Goal: Task Accomplishment & Management: Manage account settings

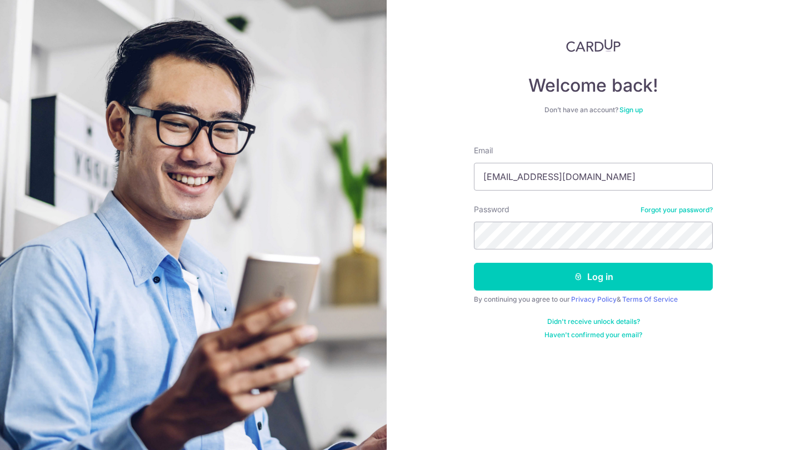
type input "[EMAIL_ADDRESS][DOMAIN_NAME]"
click at [593, 277] on button "Log in" at bounding box center [593, 277] width 239 height 28
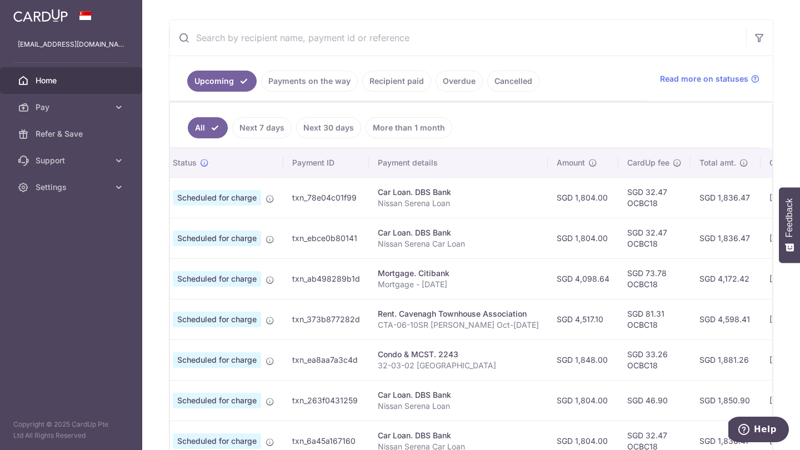
scroll to position [0, 2]
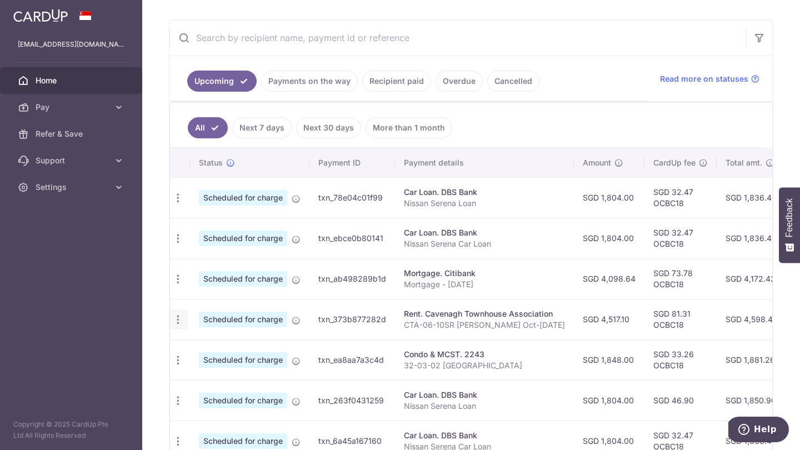
click at [178, 317] on icon "button" at bounding box center [178, 320] width 12 height 12
click at [226, 378] on span "Cancel payment" at bounding box center [237, 376] width 74 height 13
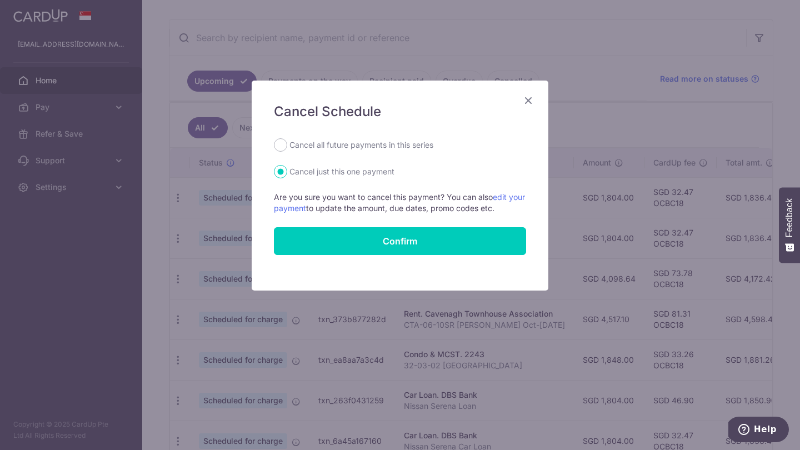
click at [339, 147] on label "Cancel all future payments in this series" at bounding box center [361, 144] width 144 height 13
click at [287, 147] on input "Cancel all future payments in this series" at bounding box center [280, 144] width 13 height 13
radio input "true"
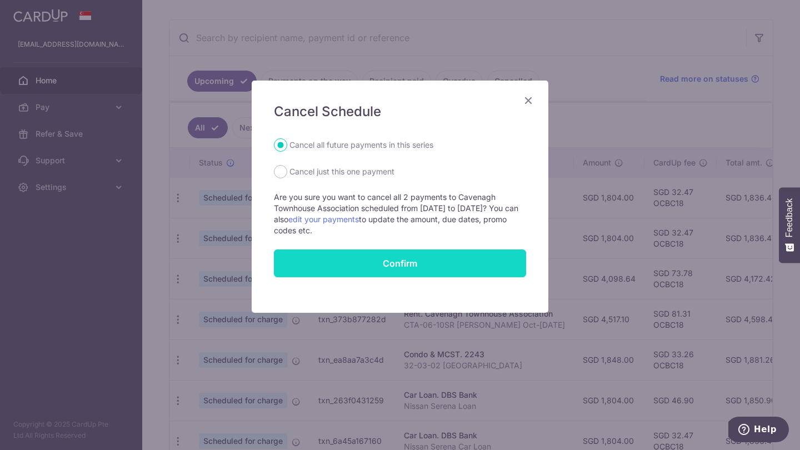
click at [362, 258] on button "Confirm" at bounding box center [400, 263] width 252 height 28
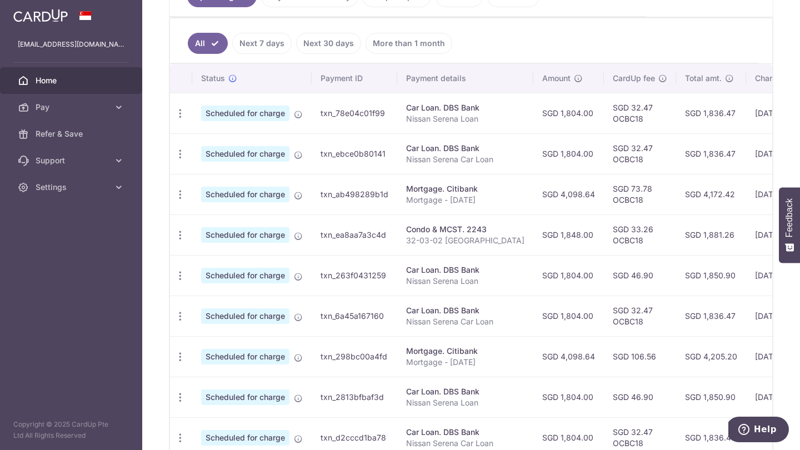
scroll to position [283, 0]
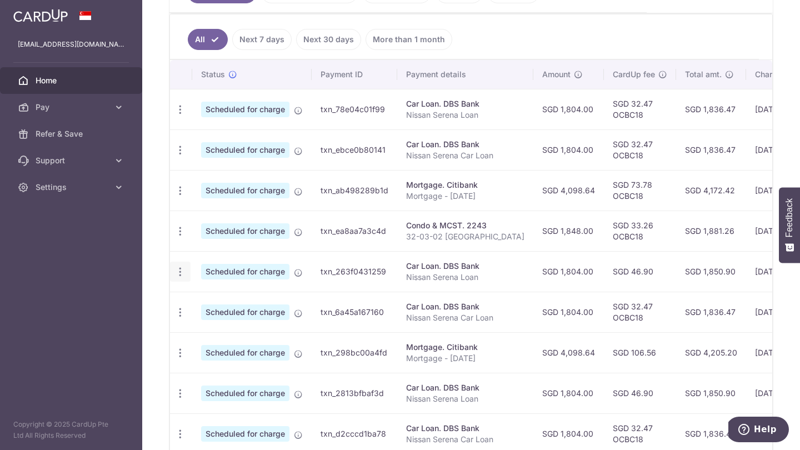
click at [177, 272] on icon "button" at bounding box center [180, 272] width 12 height 12
click at [223, 307] on span "Update payment" at bounding box center [240, 301] width 76 height 13
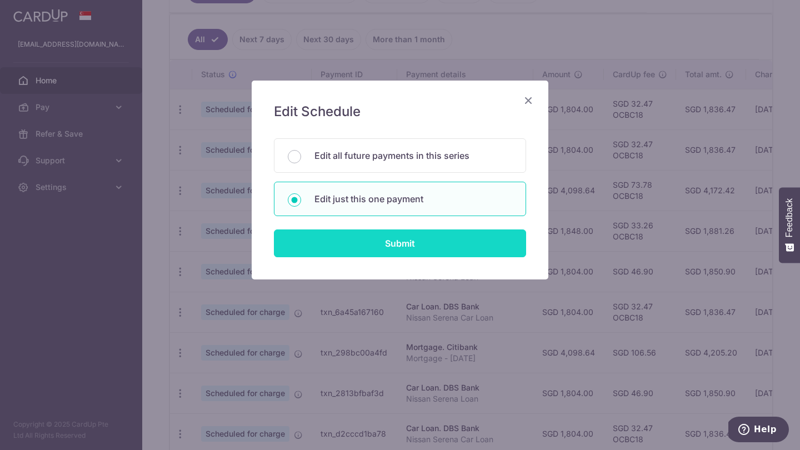
click at [358, 244] on input "Submit" at bounding box center [400, 243] width 252 height 28
radio input "true"
type input "1,804.00"
type input "[DATE]"
type input "Nissan Serena Loan"
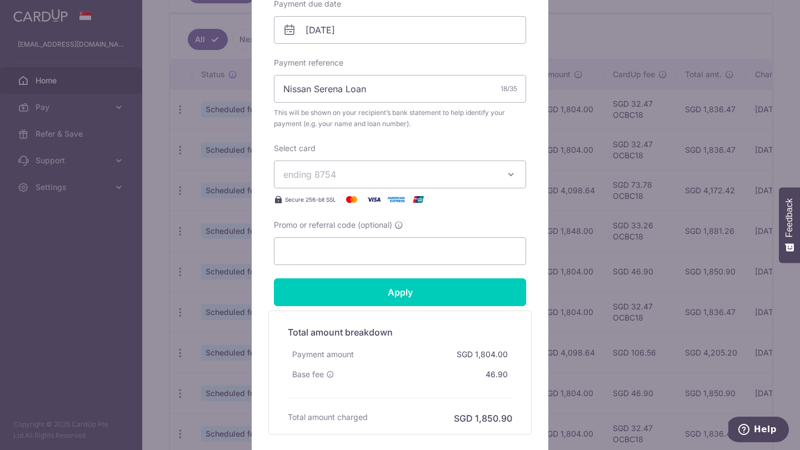
scroll to position [373, 0]
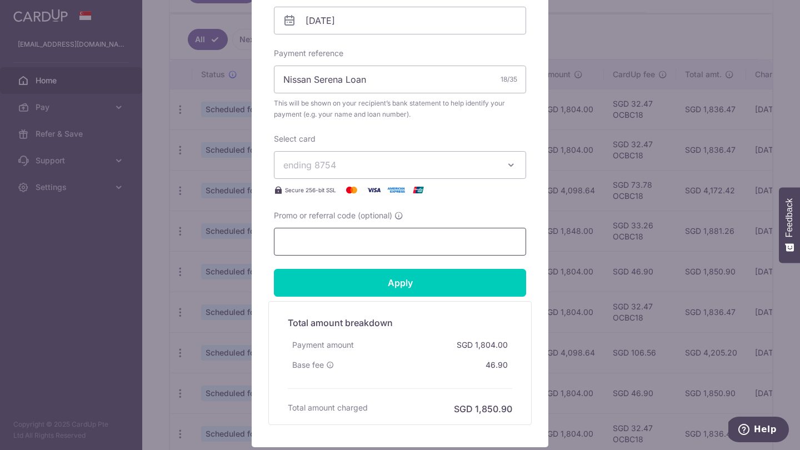
click at [330, 245] on input "Promo or referral code (optional)" at bounding box center [400, 242] width 252 height 28
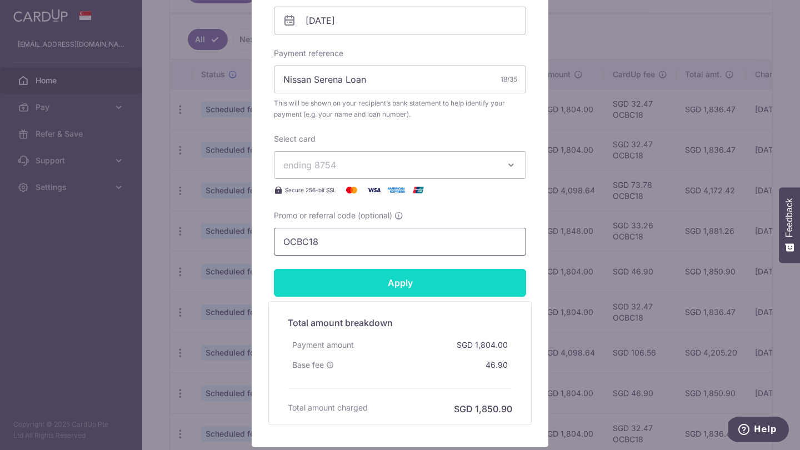
type input "OCBC18"
click at [375, 287] on input "Apply" at bounding box center [400, 283] width 252 height 28
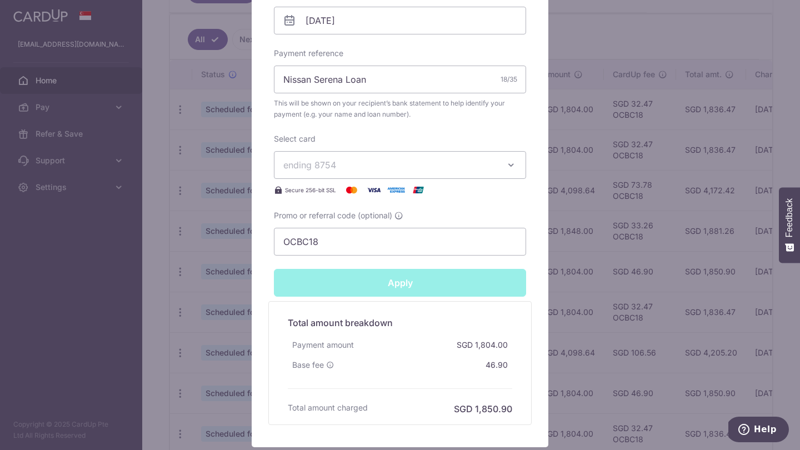
type input "Successfully Applied"
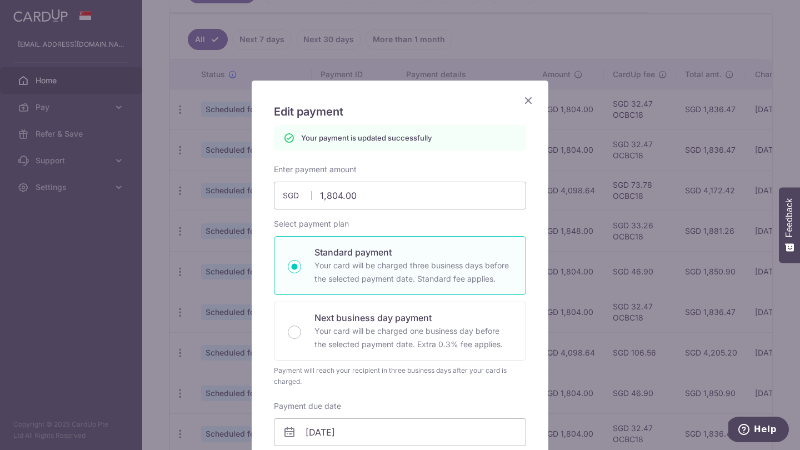
scroll to position [0, 0]
click at [529, 101] on icon "Close" at bounding box center [528, 100] width 13 height 14
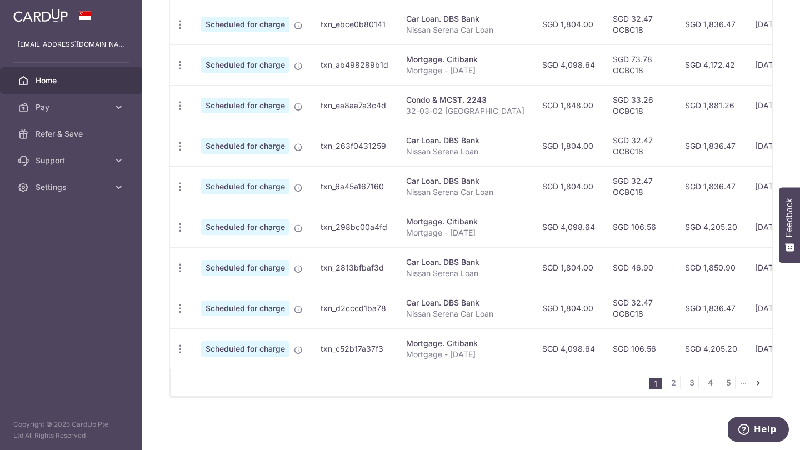
scroll to position [409, 0]
click at [178, 227] on icon "button" at bounding box center [180, 228] width 12 height 12
click at [222, 256] on span "Update payment" at bounding box center [240, 257] width 76 height 13
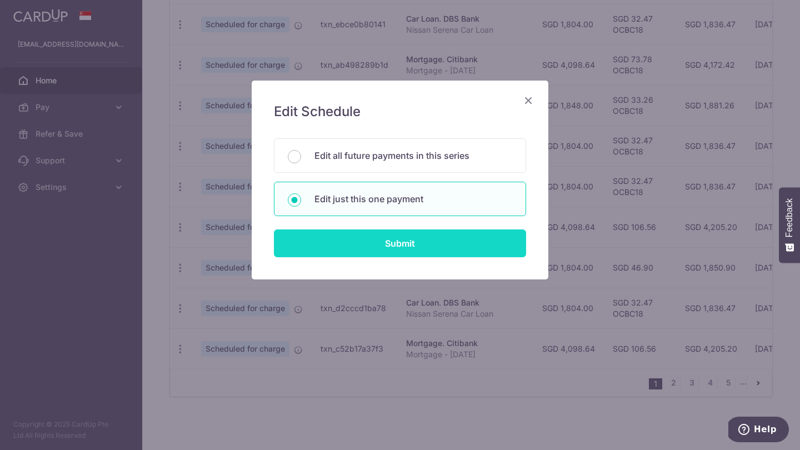
click at [347, 242] on input "Submit" at bounding box center [400, 243] width 252 height 28
radio input "true"
type input "4,098.64"
type input "[DATE]"
type input "Mortgage - [DATE]"
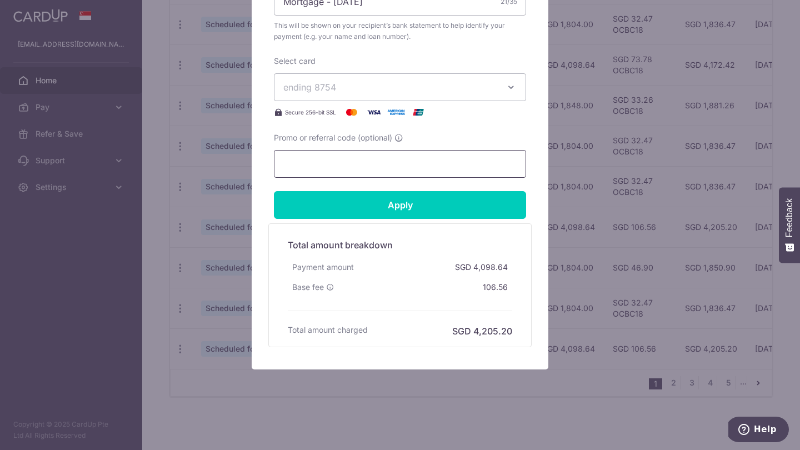
scroll to position [450, 0]
click at [340, 163] on input "Promo or referral code (optional)" at bounding box center [400, 164] width 252 height 28
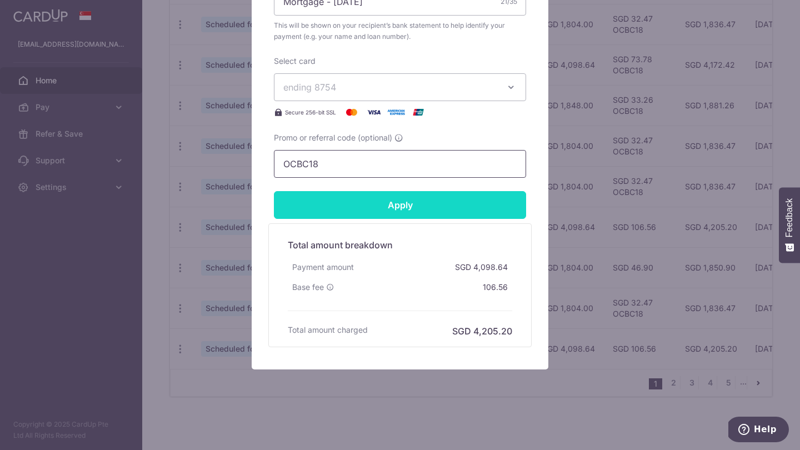
type input "OCBC18"
click at [374, 199] on input "Apply" at bounding box center [400, 205] width 252 height 28
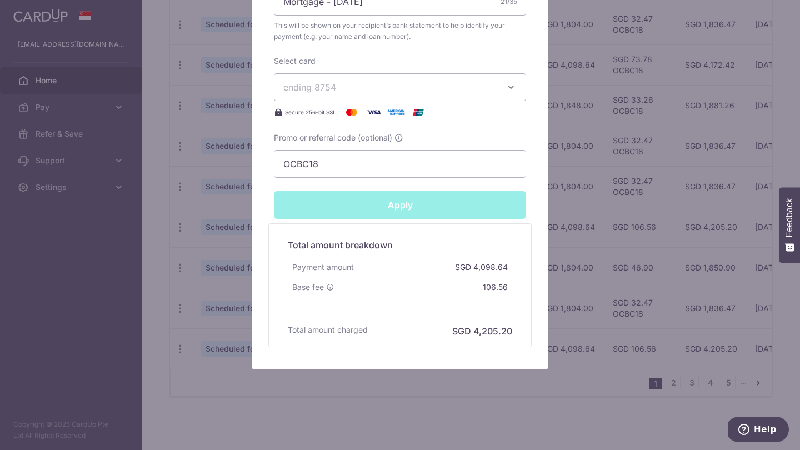
type input "Successfully Applied"
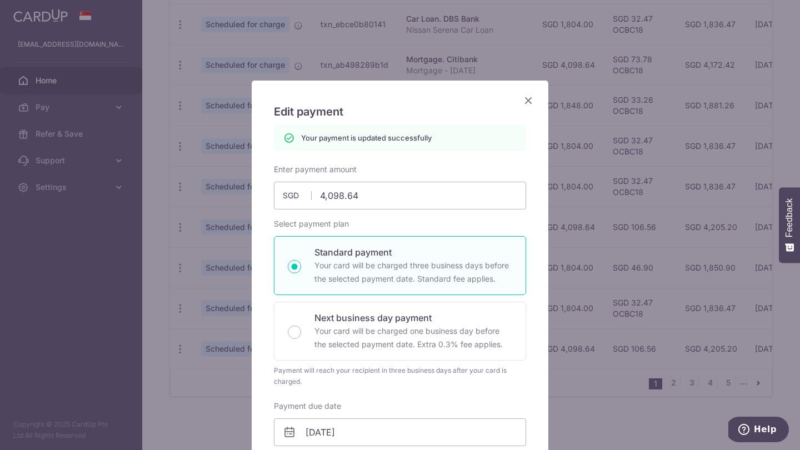
scroll to position [0, 0]
click at [527, 98] on icon "Close" at bounding box center [528, 100] width 13 height 14
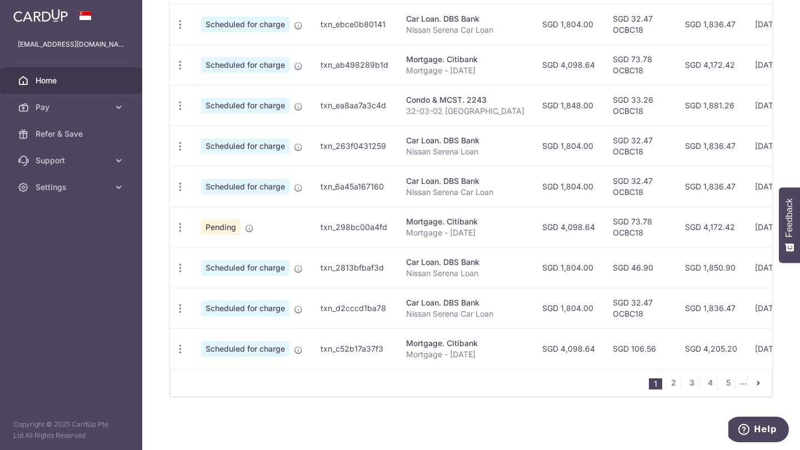
scroll to position [409, 0]
click at [182, 271] on icon "button" at bounding box center [180, 268] width 12 height 12
click at [221, 298] on span "Update payment" at bounding box center [240, 298] width 76 height 13
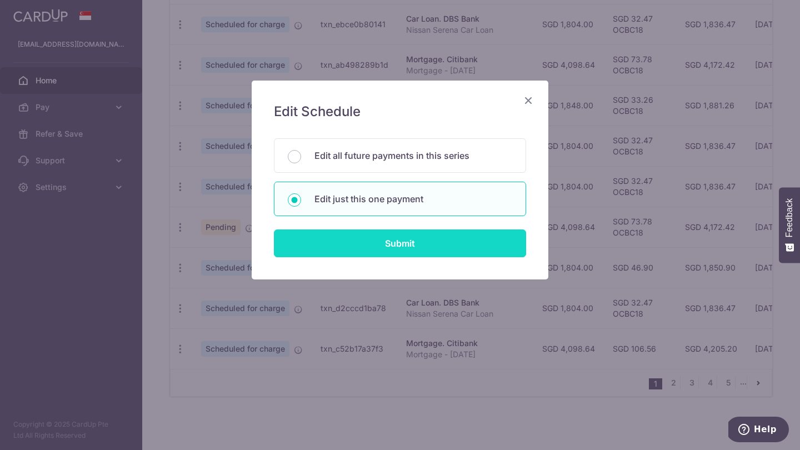
click at [399, 239] on input "Submit" at bounding box center [400, 243] width 252 height 28
radio input "true"
type input "1,804.00"
type input "[DATE]"
type input "Nissan Serena Loan"
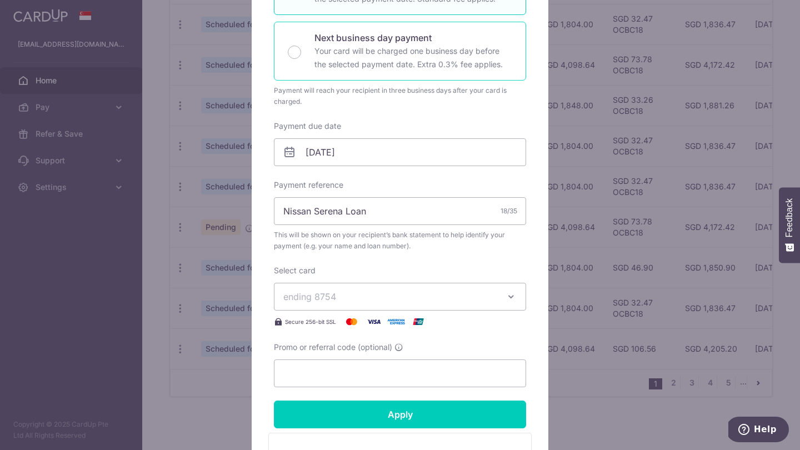
scroll to position [277, 0]
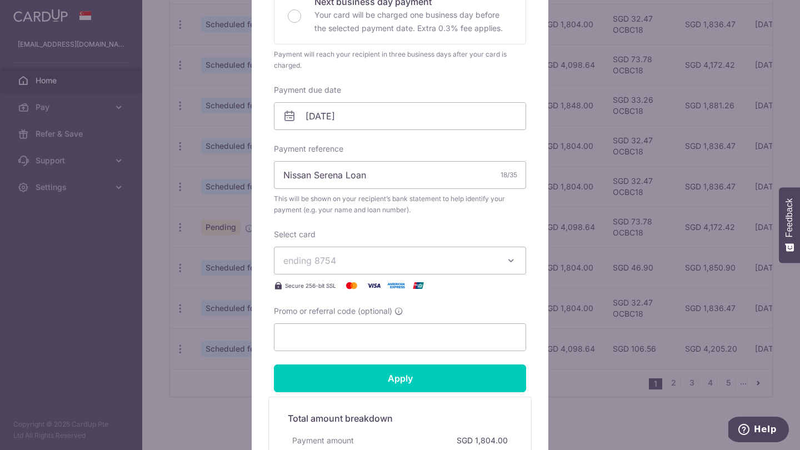
click at [333, 263] on span "ending 8754" at bounding box center [309, 260] width 53 height 11
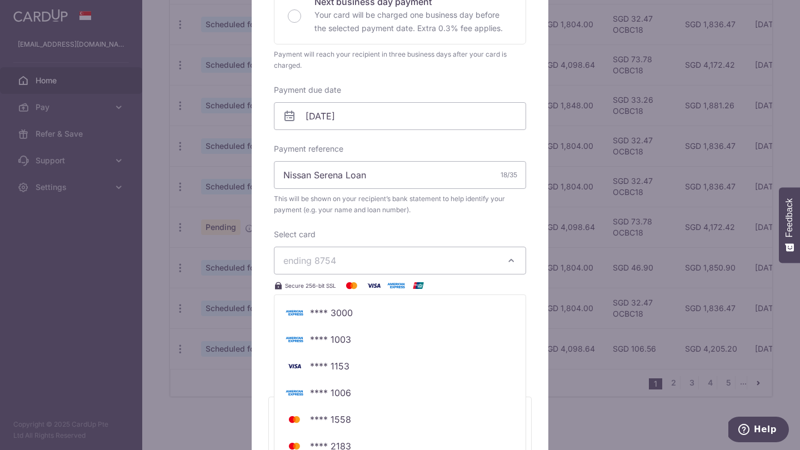
click at [358, 233] on div "Select card ending 8754 **** 3000 **** 1003 **** 1153 **** 1006 **** 1558 **** …" at bounding box center [400, 260] width 252 height 63
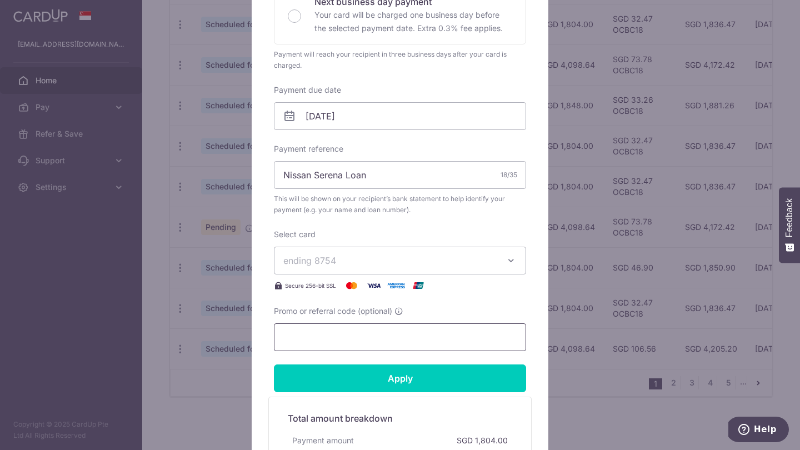
click at [332, 331] on input "Promo or referral code (optional)" at bounding box center [400, 337] width 252 height 28
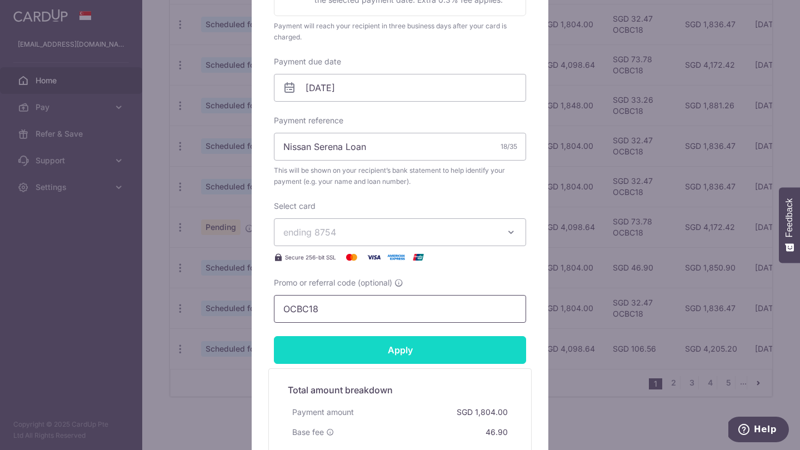
type input "OCBC18"
click at [370, 349] on input "Apply" at bounding box center [400, 350] width 252 height 28
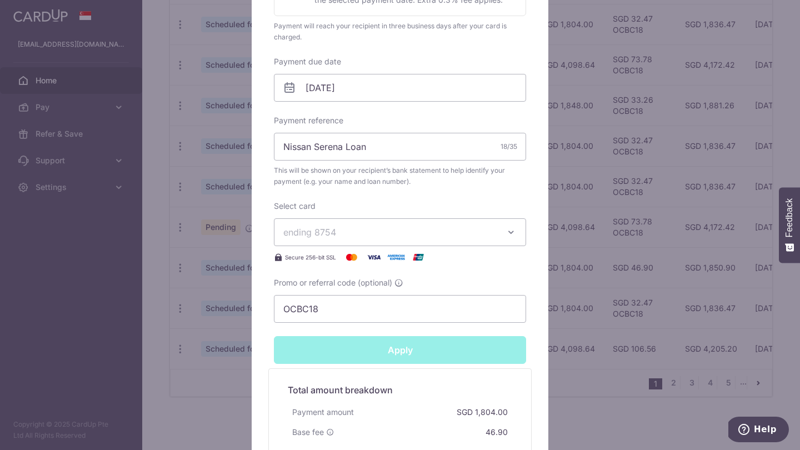
type input "Successfully Applied"
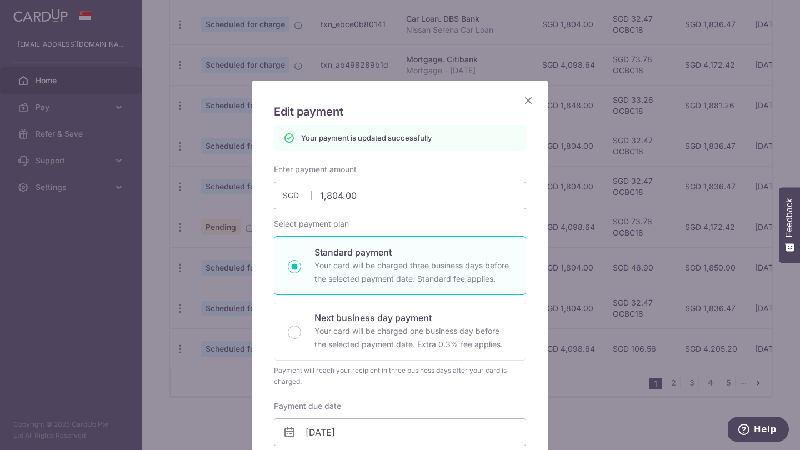
scroll to position [0, 0]
click at [527, 97] on icon "Close" at bounding box center [528, 100] width 13 height 14
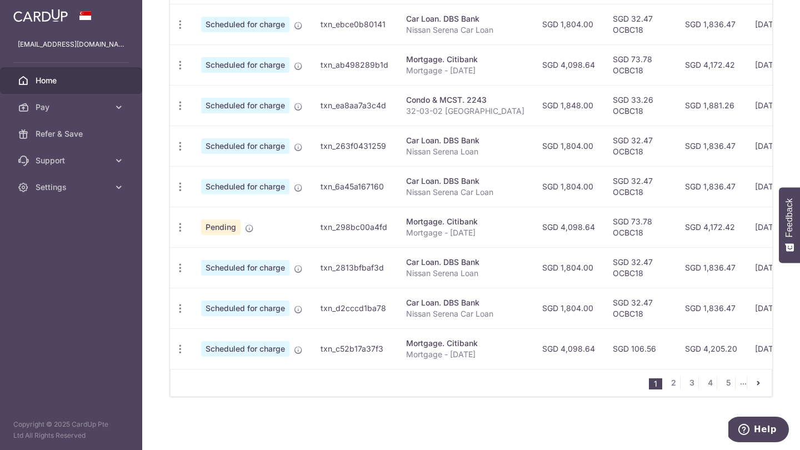
scroll to position [409, 0]
click at [182, 348] on icon "button" at bounding box center [180, 349] width 12 height 12
click at [220, 384] on span "Update payment" at bounding box center [240, 379] width 76 height 13
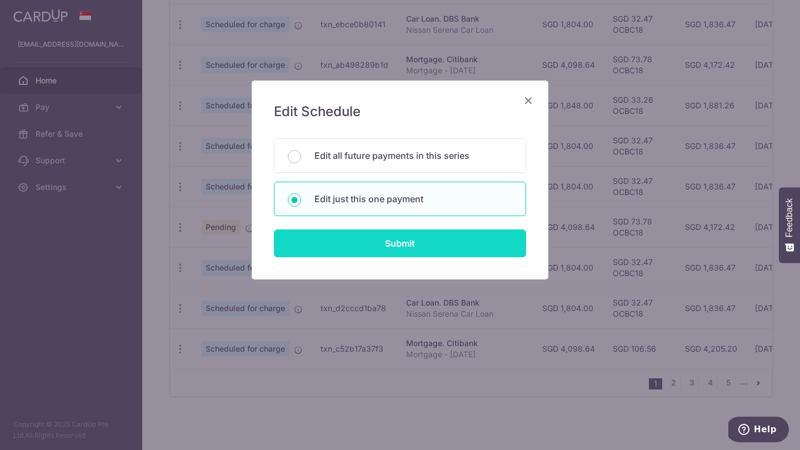
click at [408, 253] on input "Submit" at bounding box center [400, 243] width 252 height 28
radio input "true"
type input "4,098.64"
type input "[DATE]"
type input "Mortgage - [DATE]"
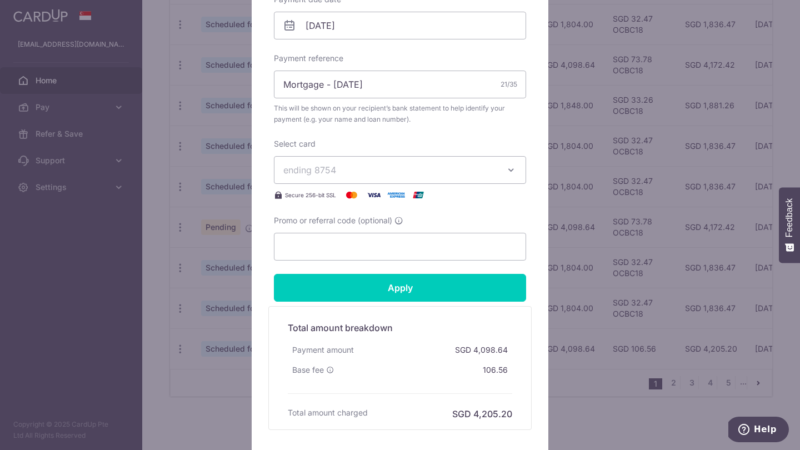
scroll to position [414, 0]
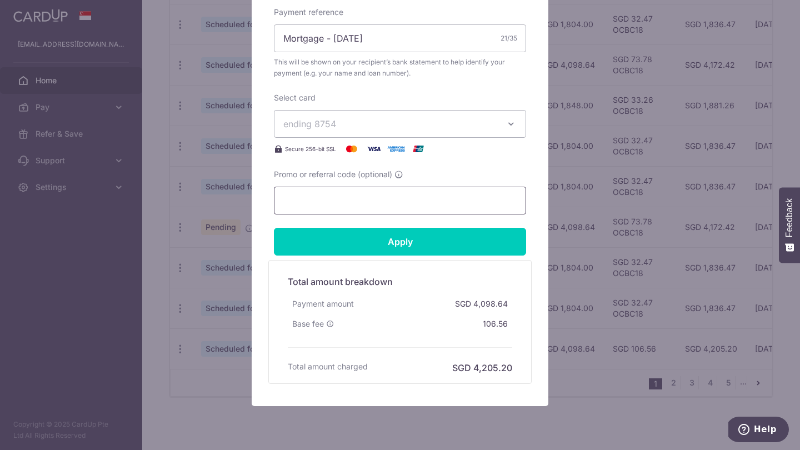
click at [344, 200] on input "Promo or referral code (optional)" at bounding box center [400, 201] width 252 height 28
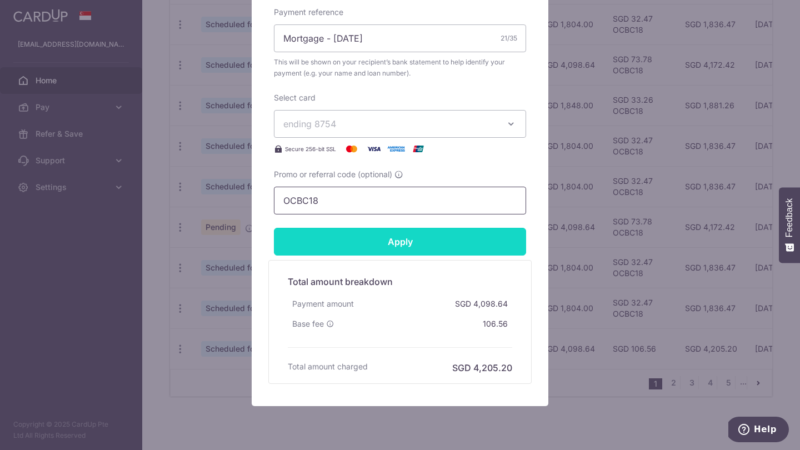
type input "OCBC18"
click at [377, 234] on input "Apply" at bounding box center [400, 242] width 252 height 28
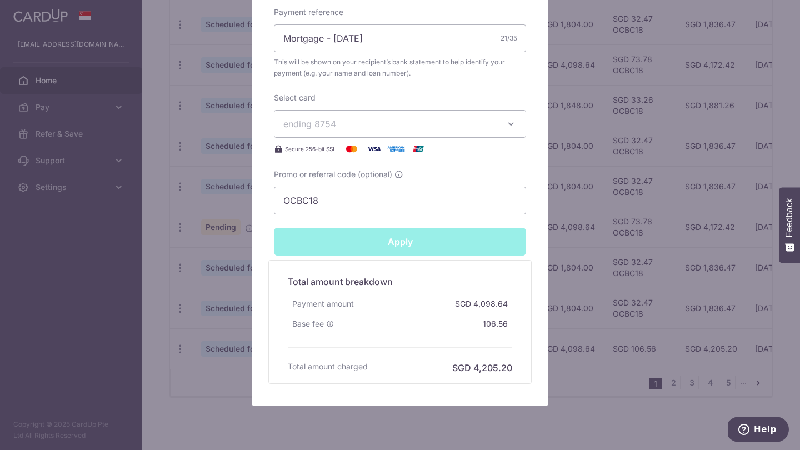
type input "Successfully Applied"
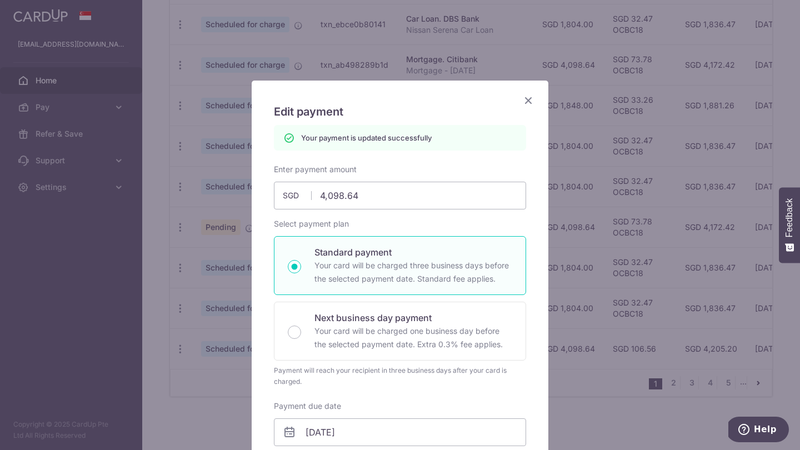
scroll to position [0, 0]
click at [533, 98] on icon "Close" at bounding box center [528, 100] width 13 height 14
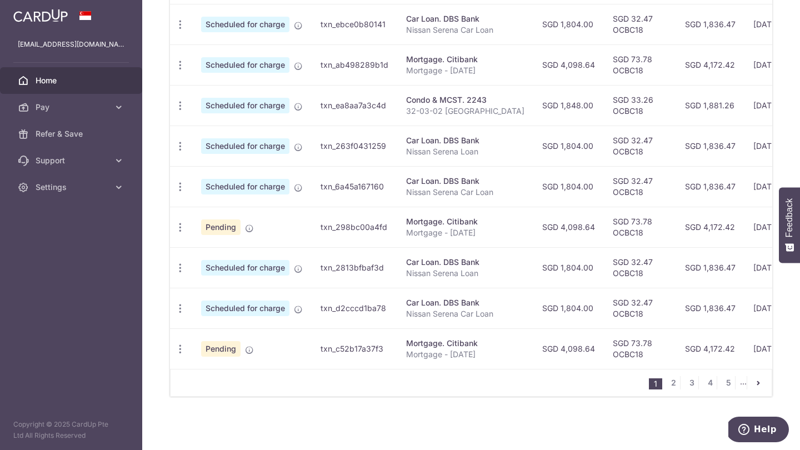
scroll to position [409, 0]
click at [675, 383] on link "2" at bounding box center [673, 382] width 13 height 13
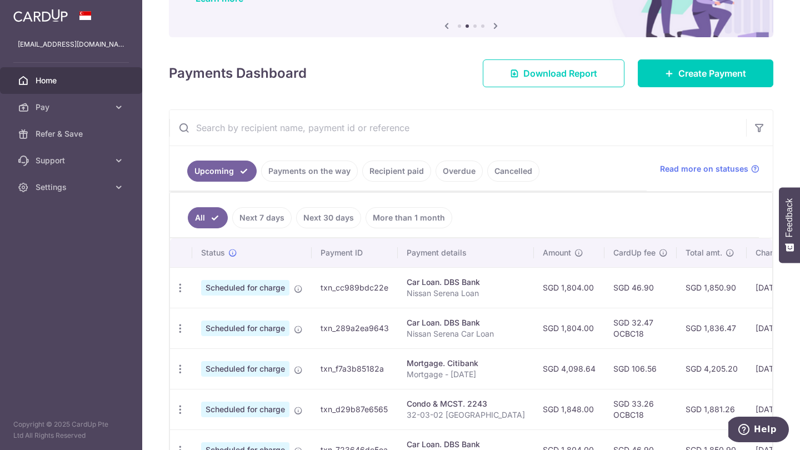
scroll to position [120, 0]
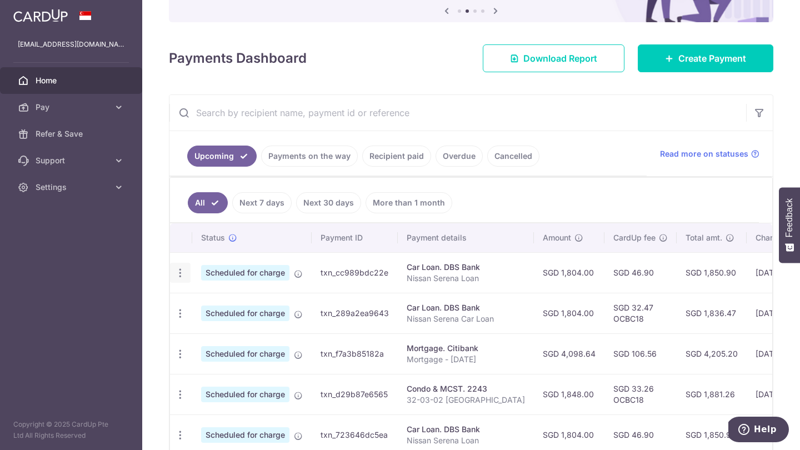
click at [183, 276] on icon "button" at bounding box center [180, 273] width 12 height 12
click at [241, 302] on span "Update payment" at bounding box center [240, 303] width 76 height 13
radio input "true"
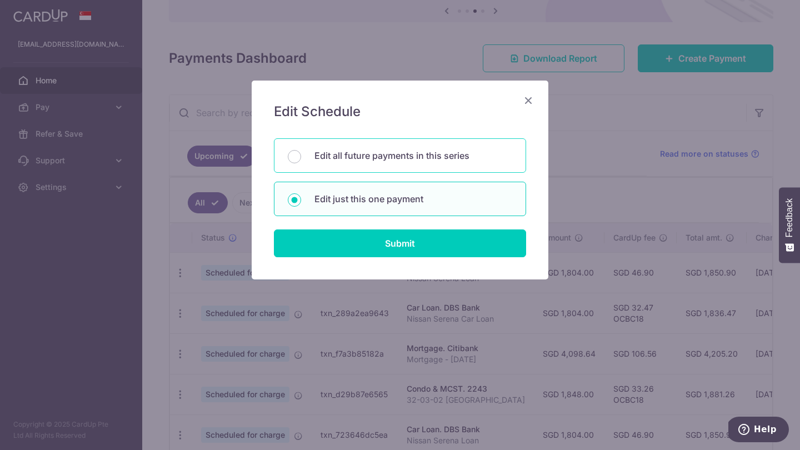
click at [348, 158] on p "Edit all future payments in this series" at bounding box center [413, 155] width 198 height 13
click at [301, 158] on input "Edit all future payments in this series" at bounding box center [294, 156] width 13 height 13
radio input "true"
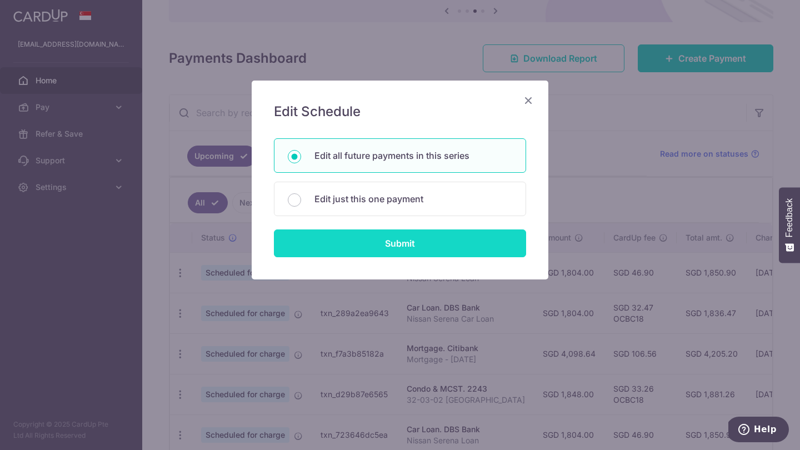
click at [365, 246] on input "Submit" at bounding box center [400, 243] width 252 height 28
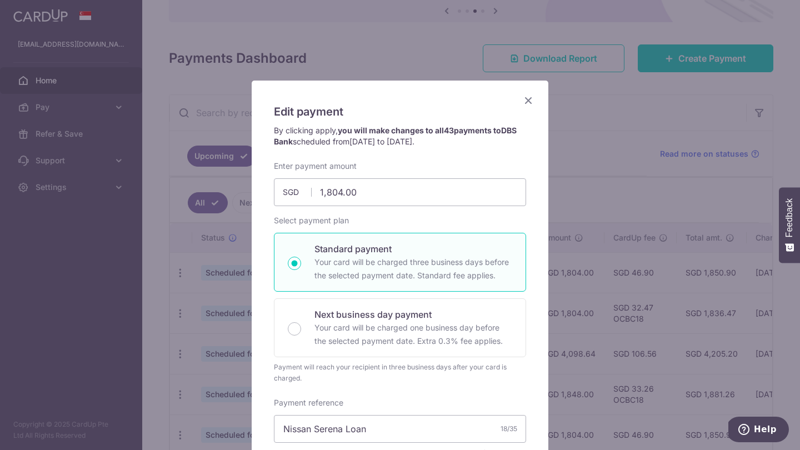
scroll to position [0, 0]
click at [530, 101] on icon "Close" at bounding box center [528, 100] width 13 height 14
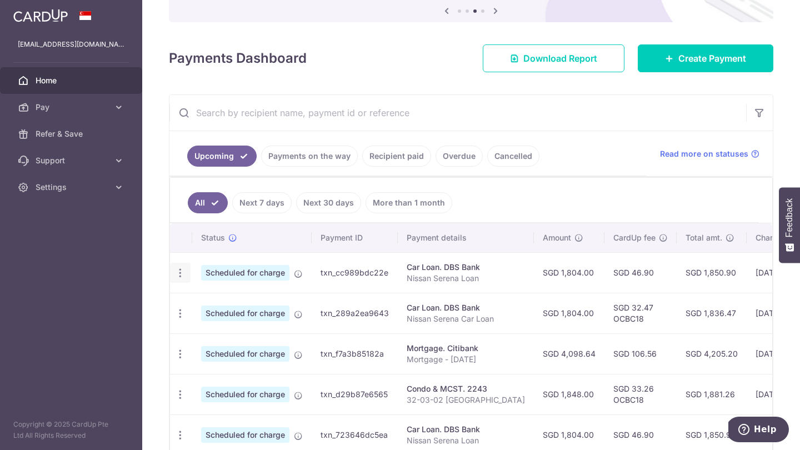
click at [182, 273] on icon "button" at bounding box center [180, 273] width 12 height 12
click at [209, 305] on span "Update payment" at bounding box center [240, 303] width 76 height 13
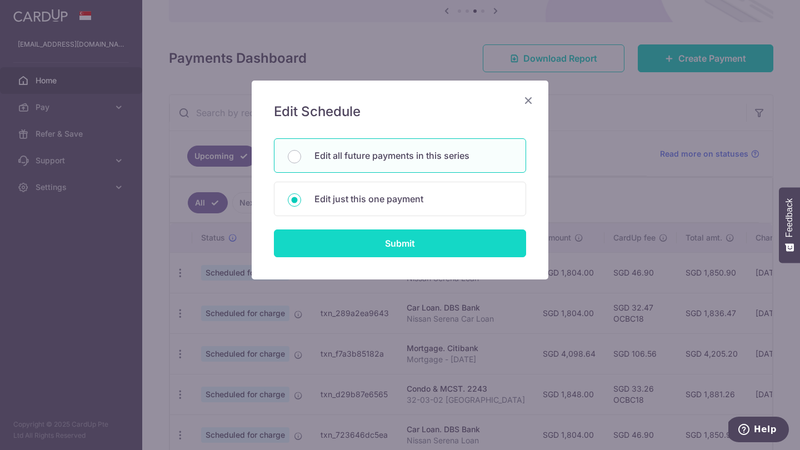
click at [354, 241] on input "Submit" at bounding box center [400, 243] width 252 height 28
radio input "true"
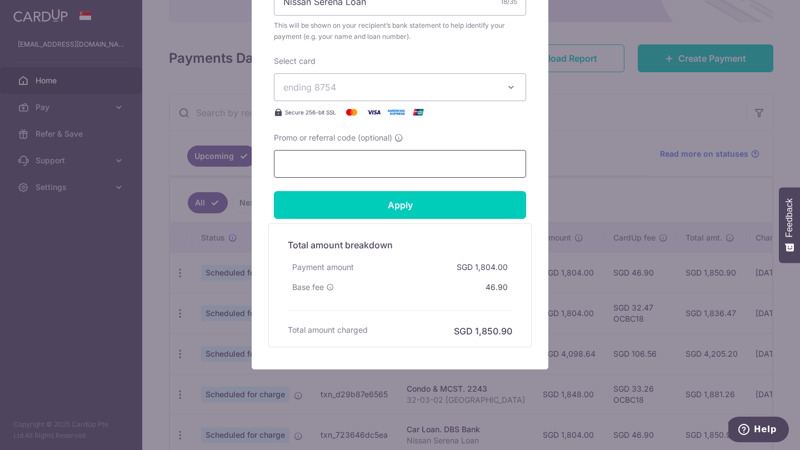
scroll to position [450, 0]
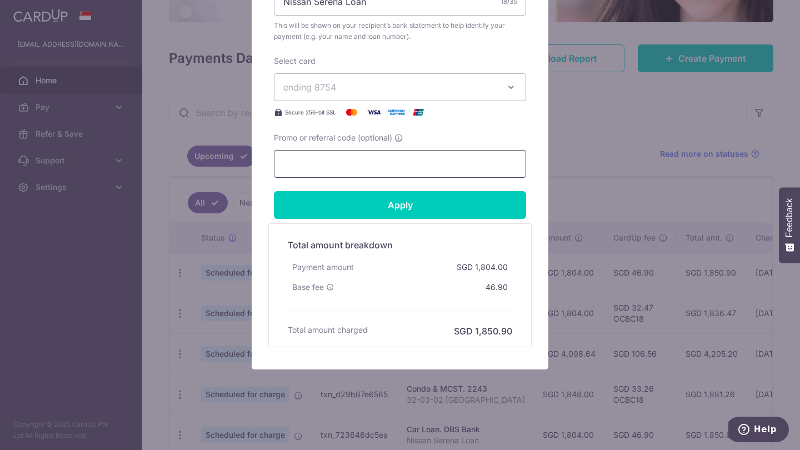
click at [327, 167] on input "Promo or referral code (optional)" at bounding box center [400, 164] width 252 height 28
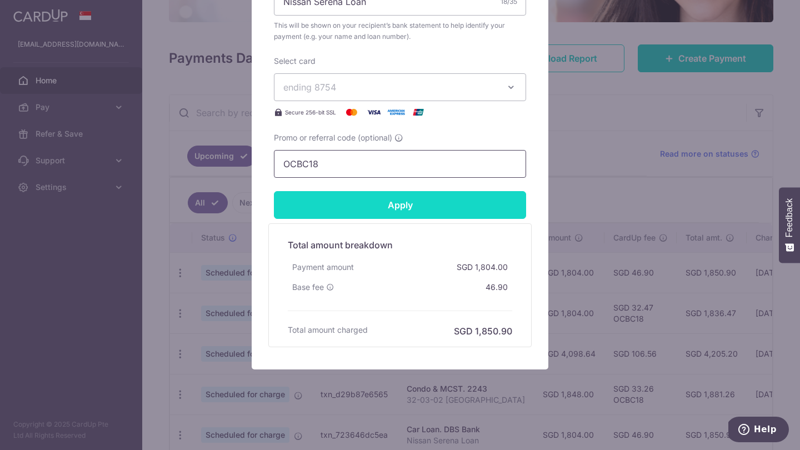
type input "OCBC18"
click at [359, 198] on input "Apply" at bounding box center [400, 205] width 252 height 28
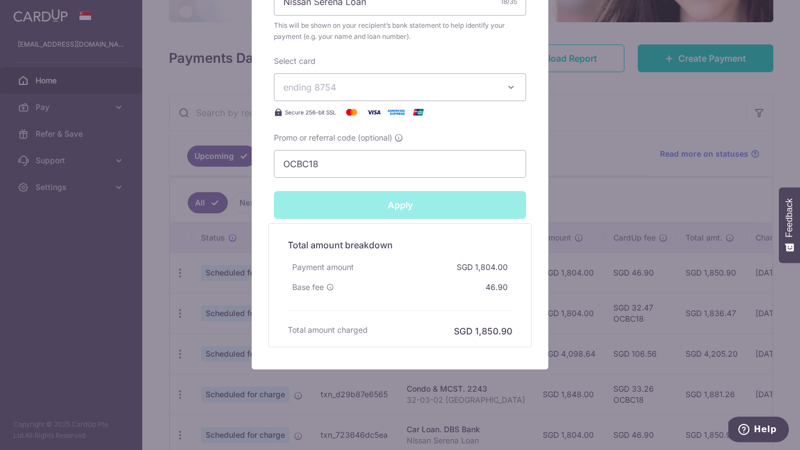
type input "Successfully Applied"
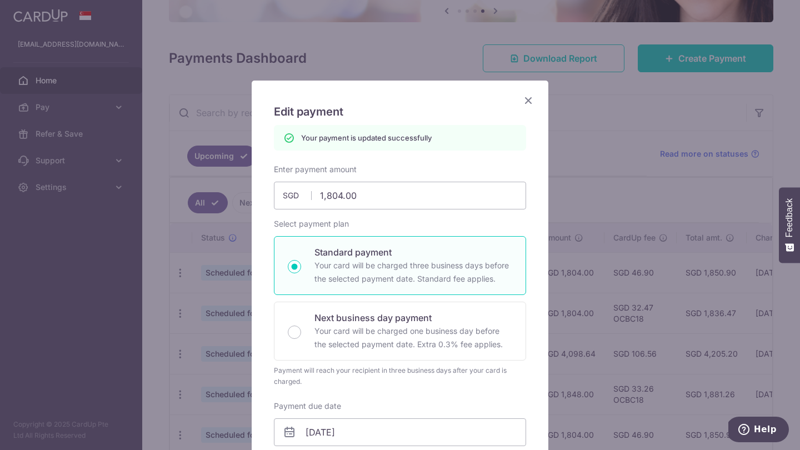
scroll to position [0, 0]
click at [527, 99] on icon "Close" at bounding box center [528, 100] width 13 height 14
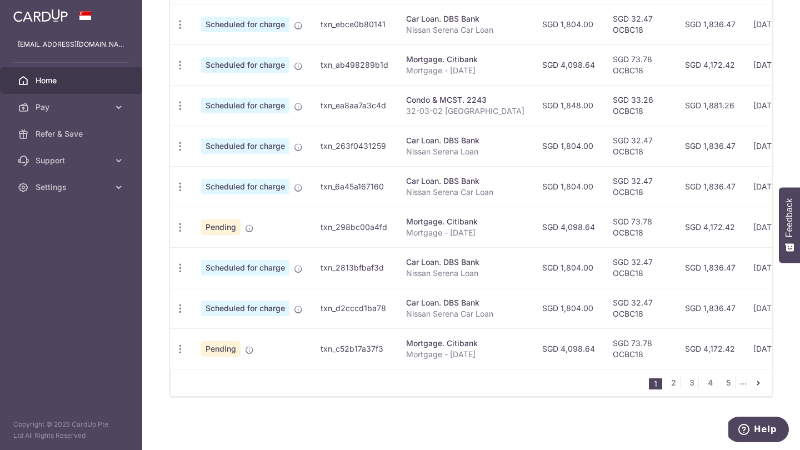
scroll to position [409, 0]
click at [675, 379] on link "2" at bounding box center [673, 382] width 13 height 13
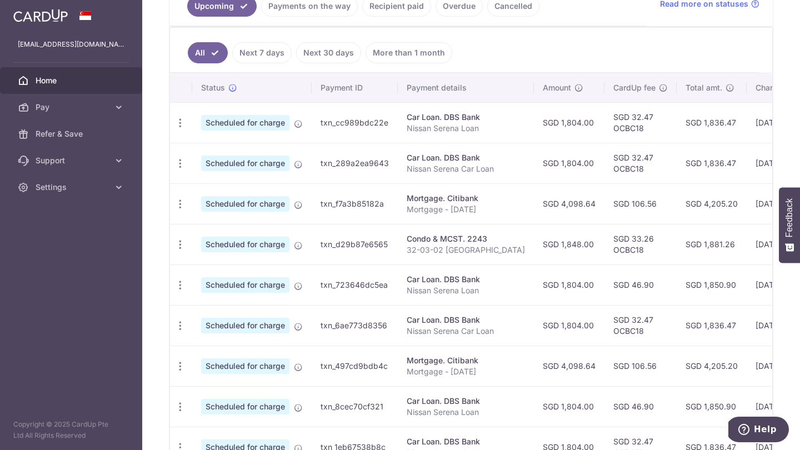
scroll to position [273, 0]
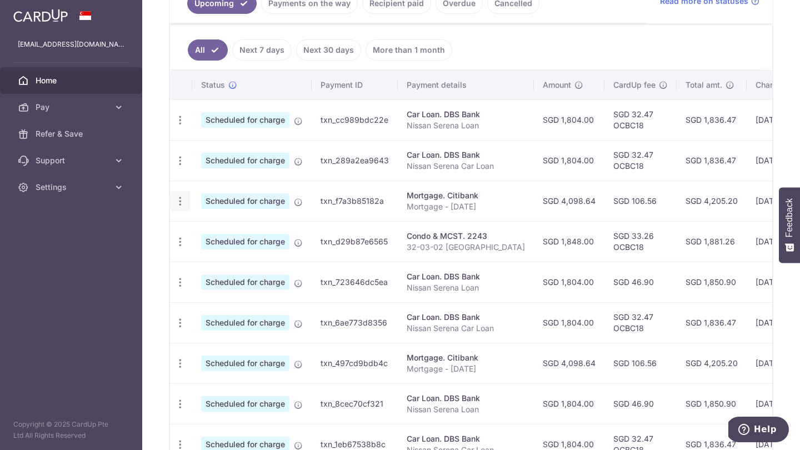
click at [183, 202] on icon "button" at bounding box center [180, 202] width 12 height 12
click at [216, 232] on span "Update payment" at bounding box center [240, 231] width 76 height 13
radio input "true"
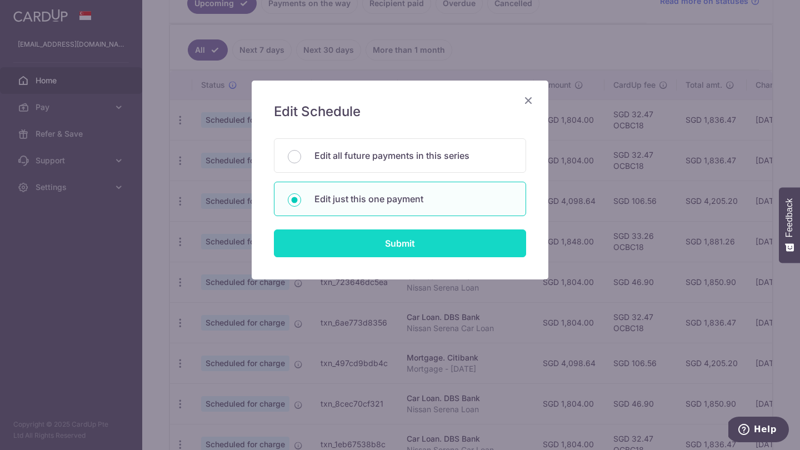
click at [346, 241] on input "Submit" at bounding box center [400, 243] width 252 height 28
radio input "true"
type input "4,098.64"
type input "[DATE]"
type input "Mortgage - [DATE]"
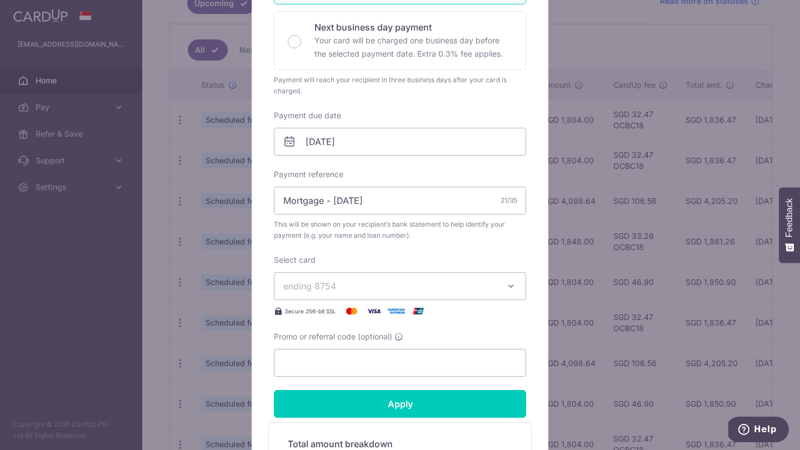
scroll to position [340, 0]
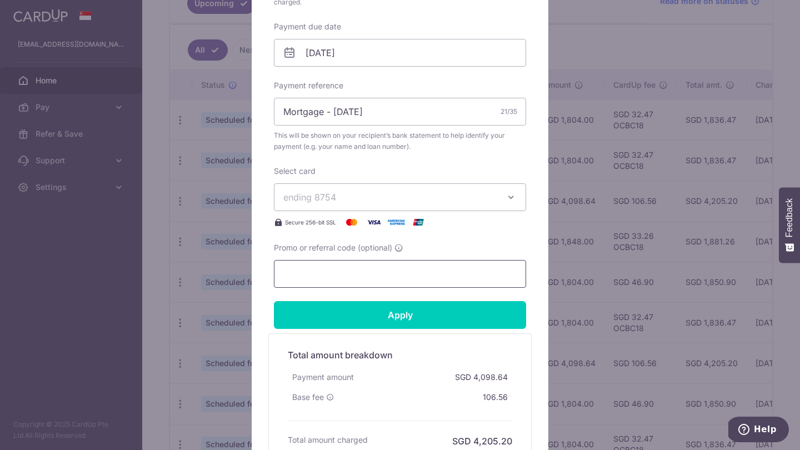
click at [320, 273] on input "Promo or referral code (optional)" at bounding box center [400, 274] width 252 height 28
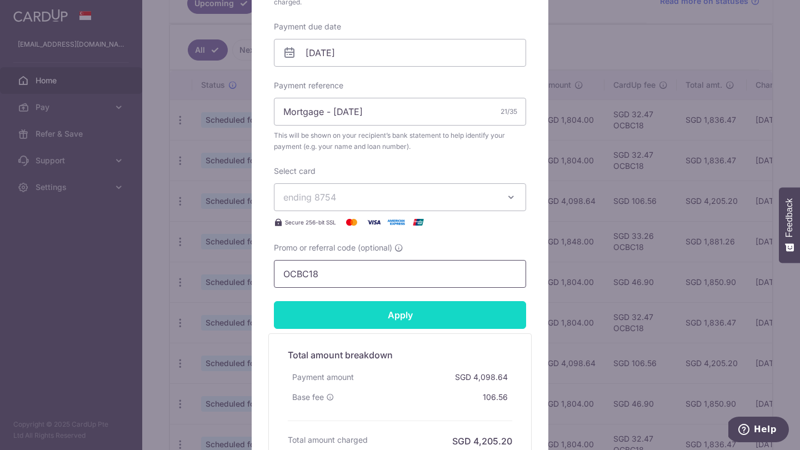
type input "OCBC18"
click at [369, 313] on input "Apply" at bounding box center [400, 315] width 252 height 28
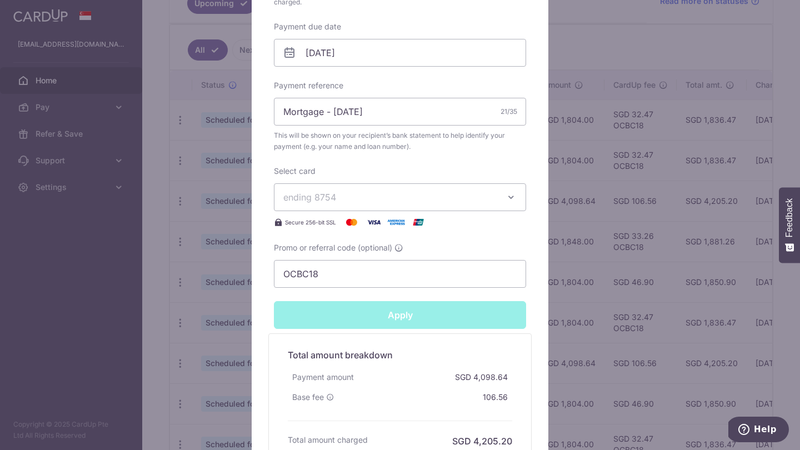
type input "Successfully Applied"
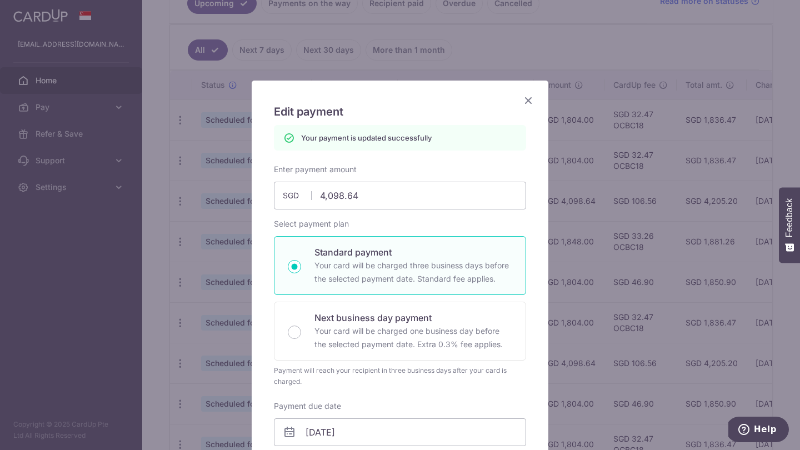
scroll to position [0, 0]
click at [531, 101] on icon "Close" at bounding box center [528, 100] width 13 height 14
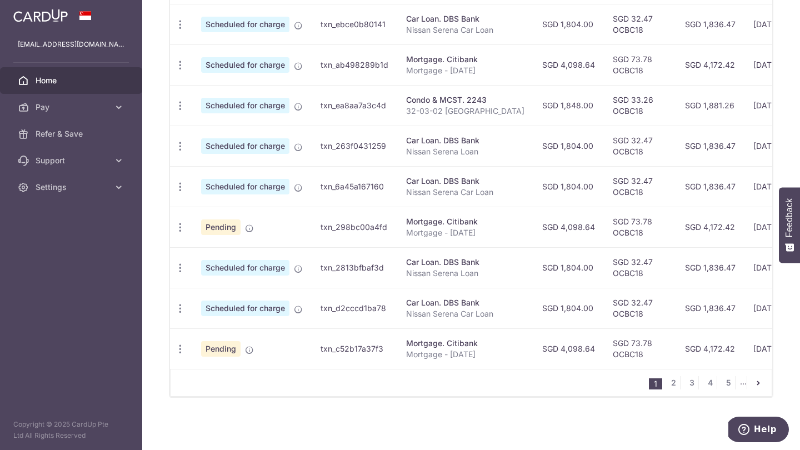
scroll to position [409, 0]
click at [671, 385] on link "2" at bounding box center [673, 382] width 13 height 13
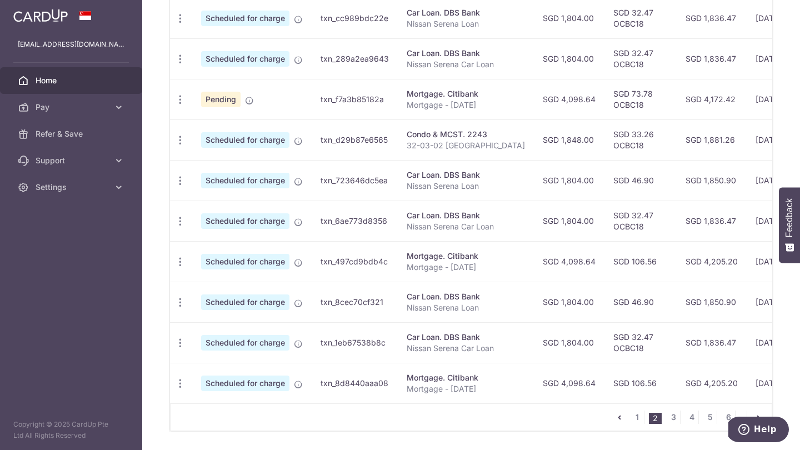
scroll to position [370, 0]
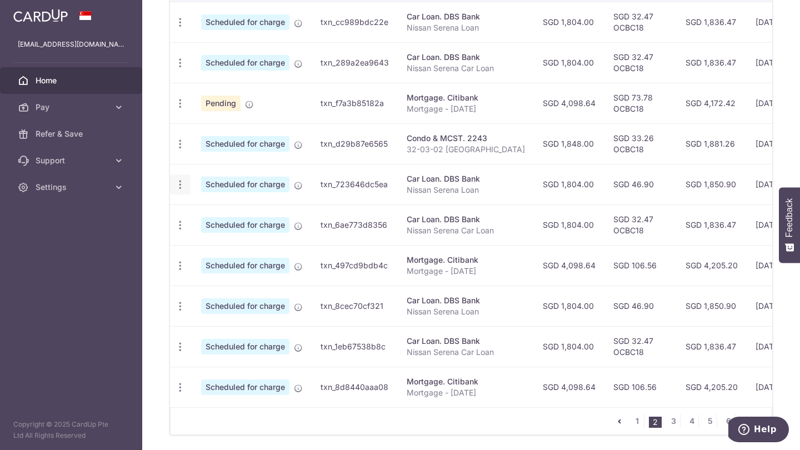
click at [174, 183] on icon "button" at bounding box center [180, 185] width 12 height 12
click at [218, 210] on span "Update payment" at bounding box center [240, 214] width 76 height 13
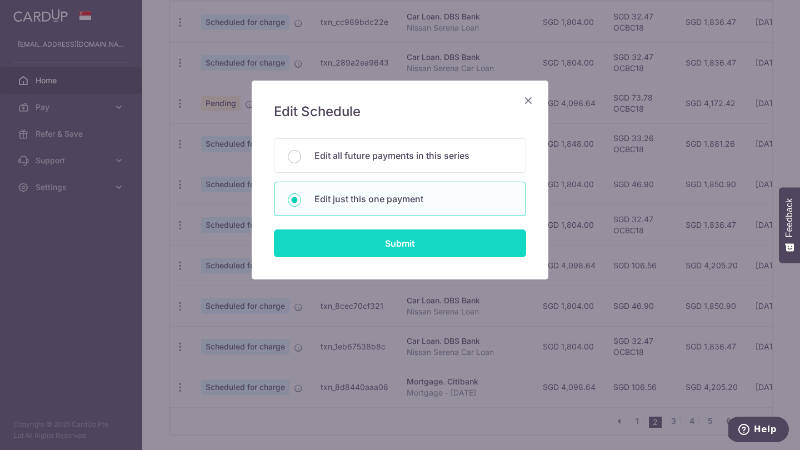
click at [357, 247] on input "Submit" at bounding box center [400, 243] width 252 height 28
radio input "true"
type input "1,804.00"
type input "[DATE]"
type input "Nissan Serena Loan"
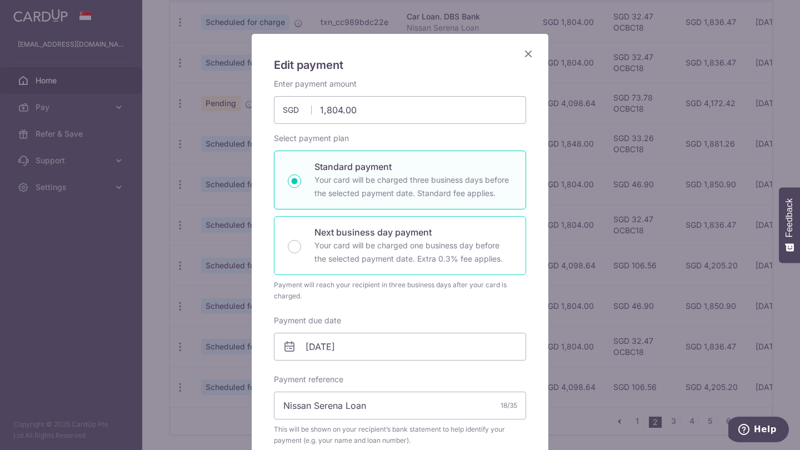
scroll to position [450, 0]
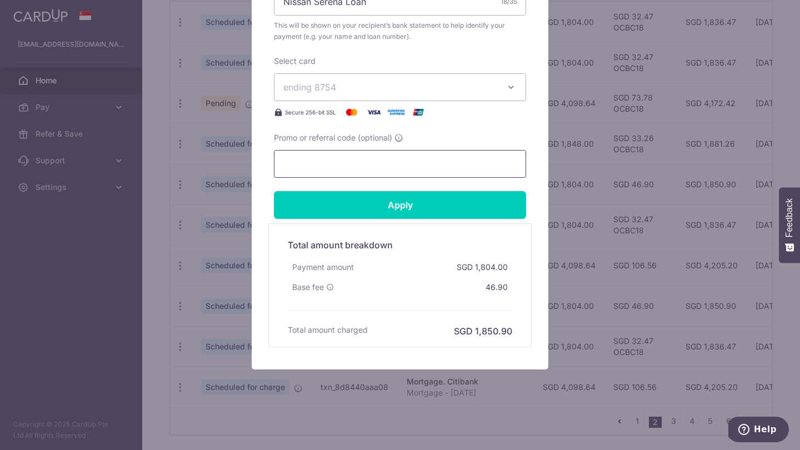
click at [322, 165] on input "Promo or referral code (optional)" at bounding box center [400, 164] width 252 height 28
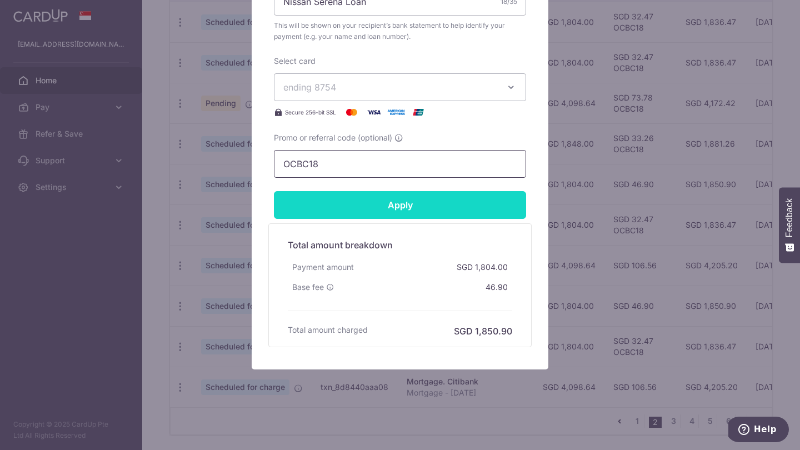
type input "OCBC18"
click at [352, 204] on input "Apply" at bounding box center [400, 205] width 252 height 28
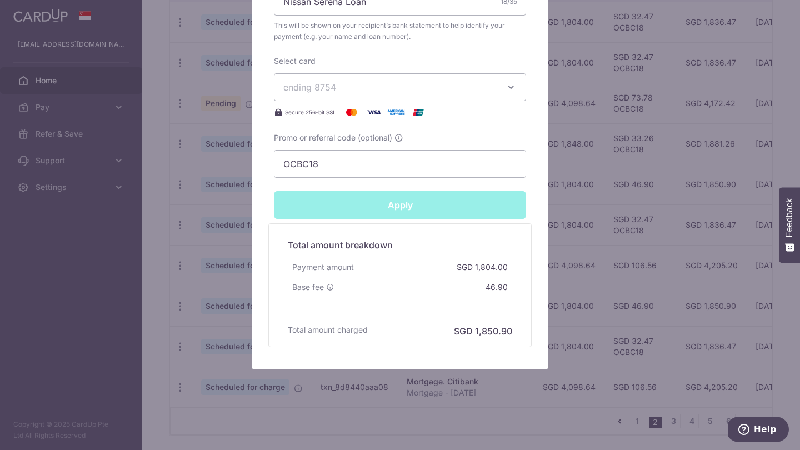
type input "Successfully Applied"
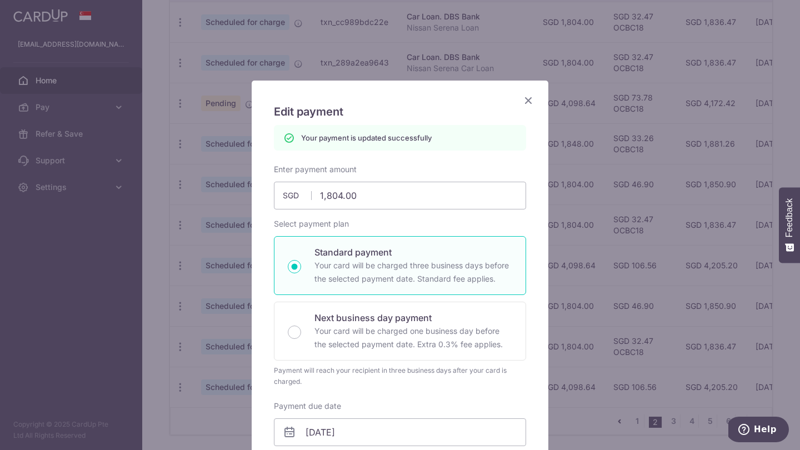
scroll to position [0, 0]
click at [529, 100] on icon "Close" at bounding box center [528, 100] width 13 height 14
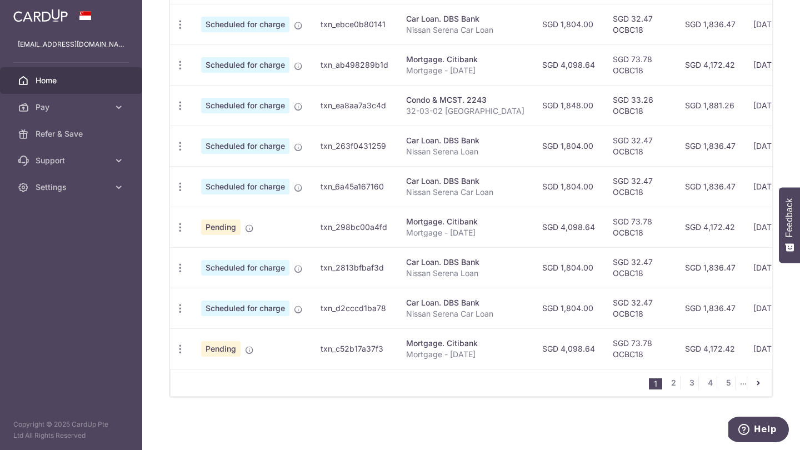
scroll to position [409, 0]
click at [674, 383] on link "2" at bounding box center [673, 382] width 13 height 13
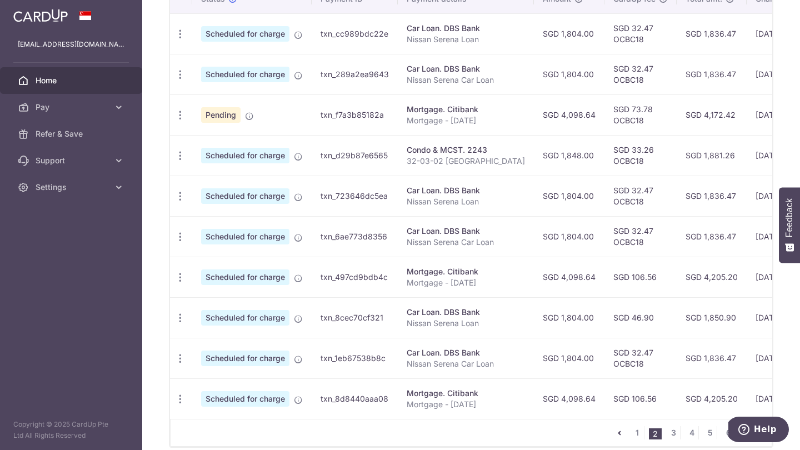
scroll to position [356, 0]
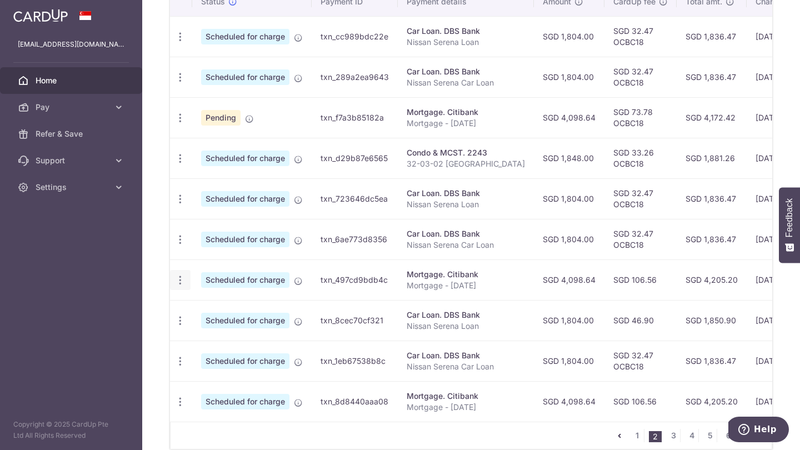
click at [178, 278] on icon "button" at bounding box center [180, 280] width 12 height 12
click at [257, 310] on span "Update payment" at bounding box center [240, 310] width 76 height 13
radio input "true"
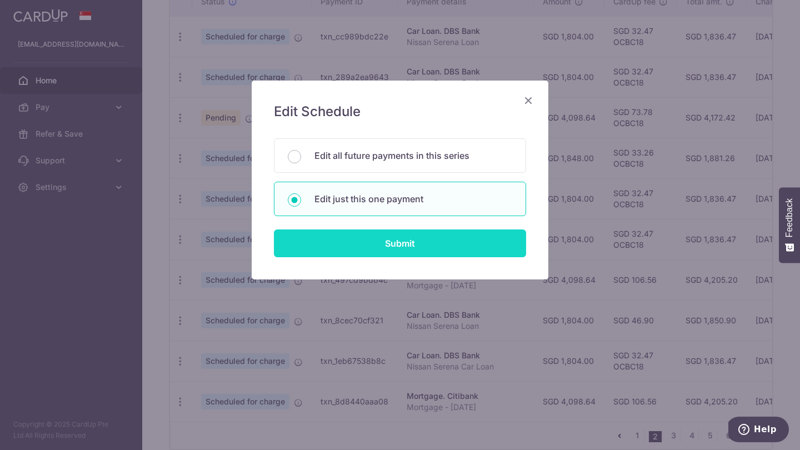
click at [361, 242] on input "Submit" at bounding box center [400, 243] width 252 height 28
radio input "true"
type input "4,098.64"
type input "[DATE]"
type input "Mortgage - [DATE]"
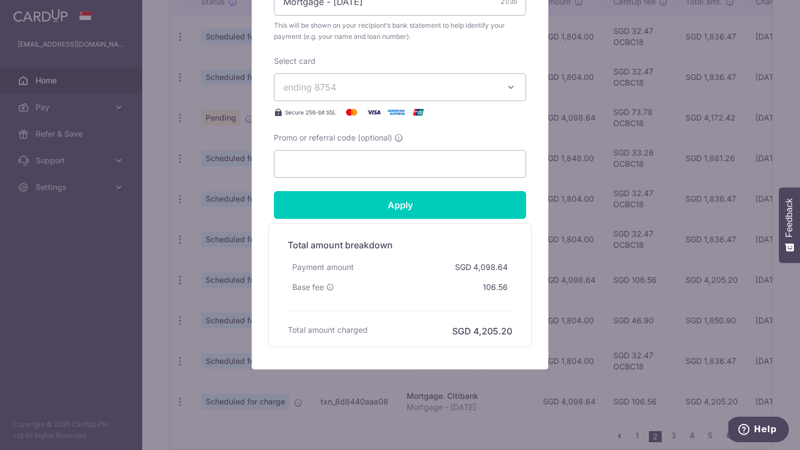
scroll to position [450, 0]
click at [329, 158] on input "Promo or referral code (optional)" at bounding box center [400, 164] width 252 height 28
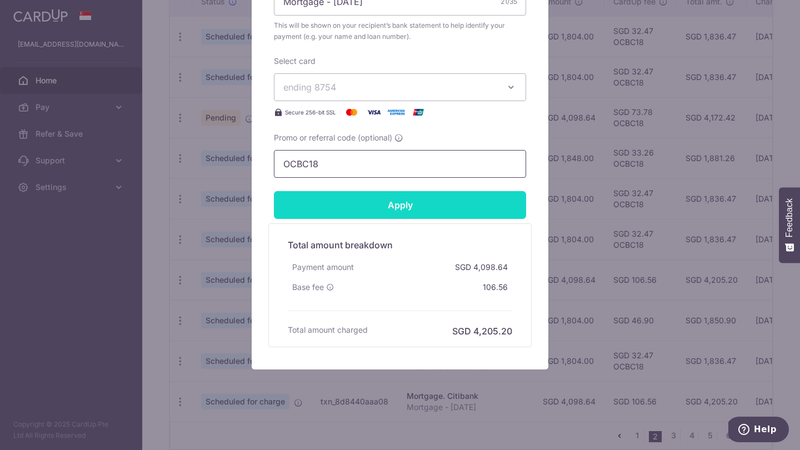
type input "OCBC18"
click at [372, 200] on input "Apply" at bounding box center [400, 205] width 252 height 28
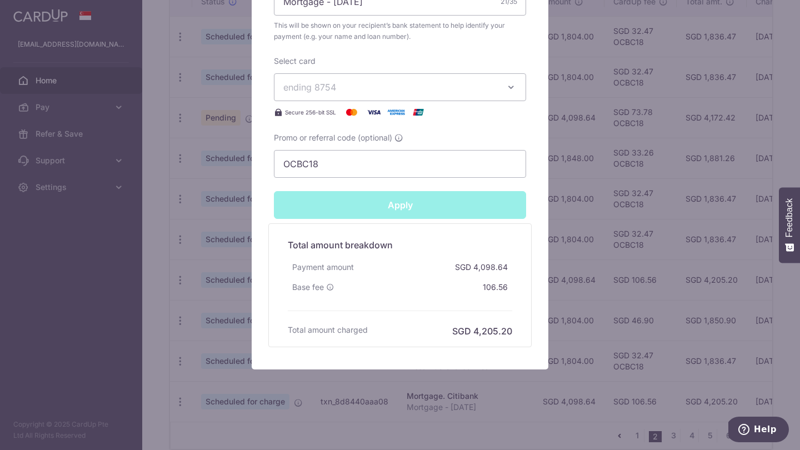
type input "Successfully Applied"
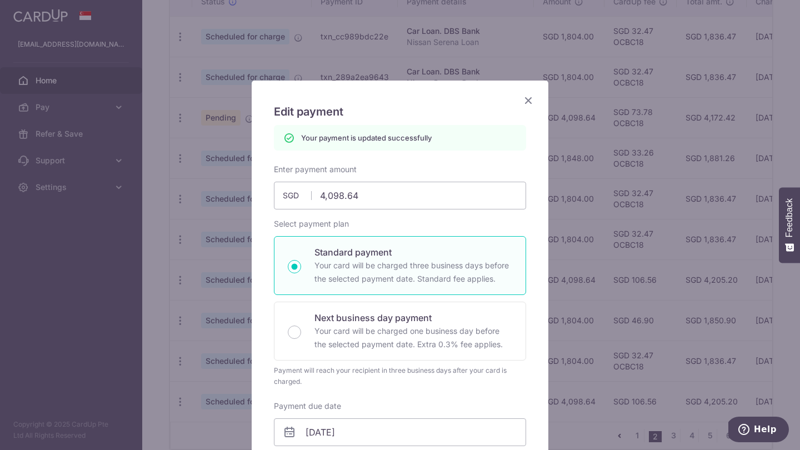
scroll to position [0, 0]
click at [528, 100] on icon "Close" at bounding box center [528, 100] width 13 height 14
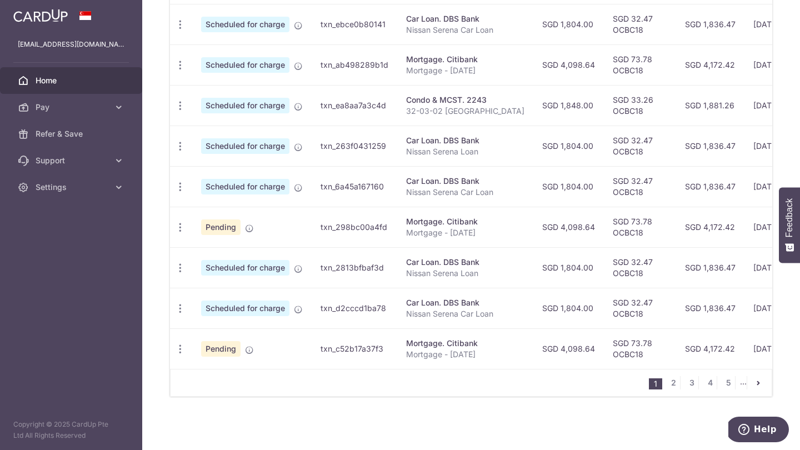
scroll to position [409, 0]
click at [673, 383] on link "2" at bounding box center [673, 382] width 13 height 13
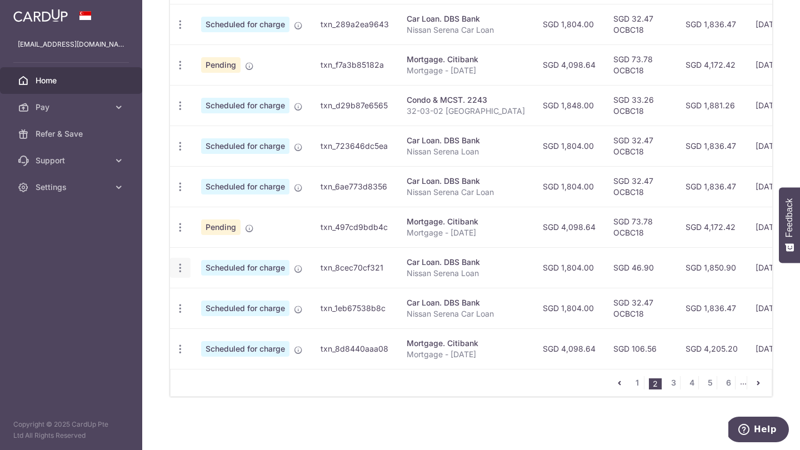
click at [180, 267] on icon "button" at bounding box center [180, 268] width 12 height 12
click at [216, 294] on span "Update payment" at bounding box center [240, 298] width 76 height 13
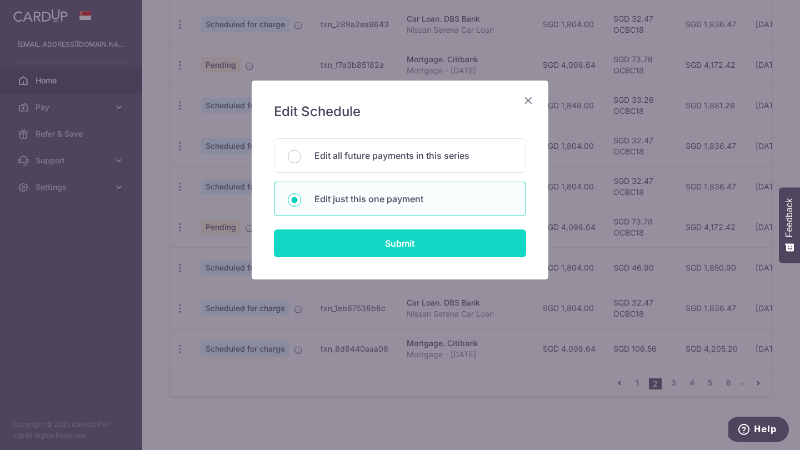
click at [359, 241] on input "Submit" at bounding box center [400, 243] width 252 height 28
radio input "true"
type input "1,804.00"
type input "[DATE]"
type input "Nissan Serena Loan"
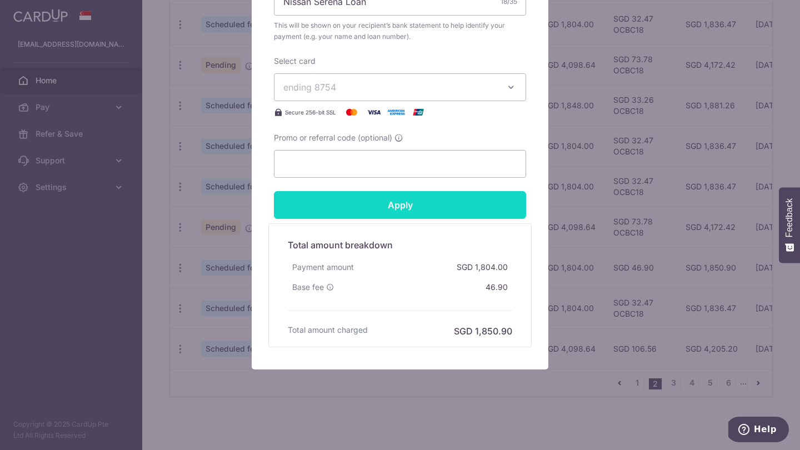
scroll to position [450, 0]
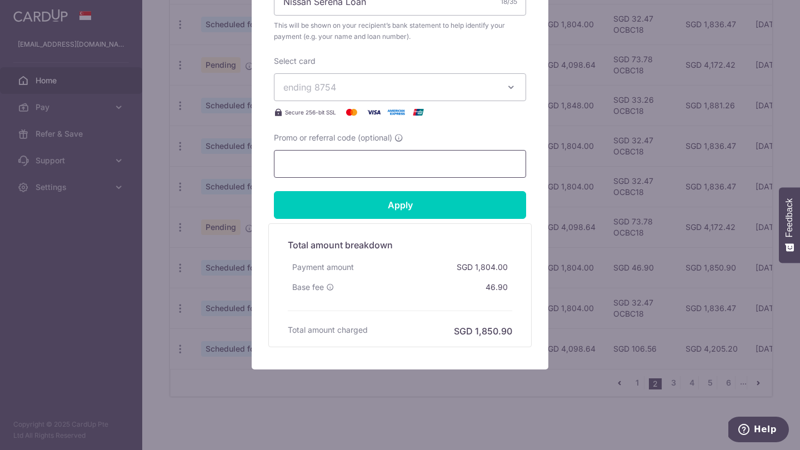
click at [337, 162] on input "Promo or referral code (optional)" at bounding box center [400, 164] width 252 height 28
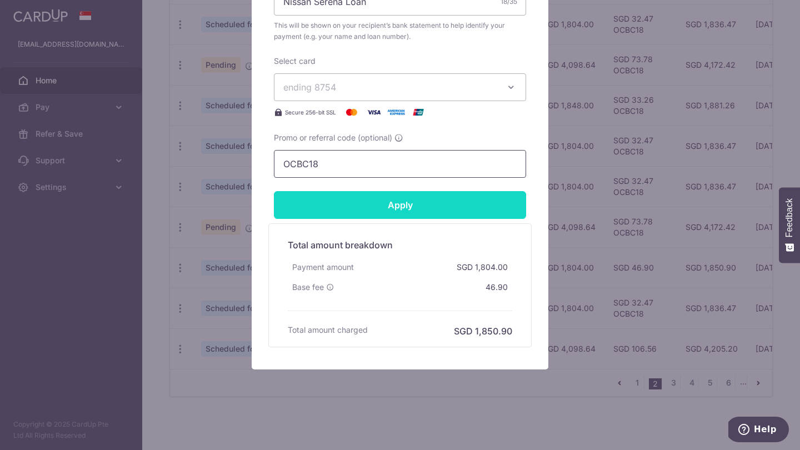
type input "OCBC18"
click at [375, 202] on input "Apply" at bounding box center [400, 205] width 252 height 28
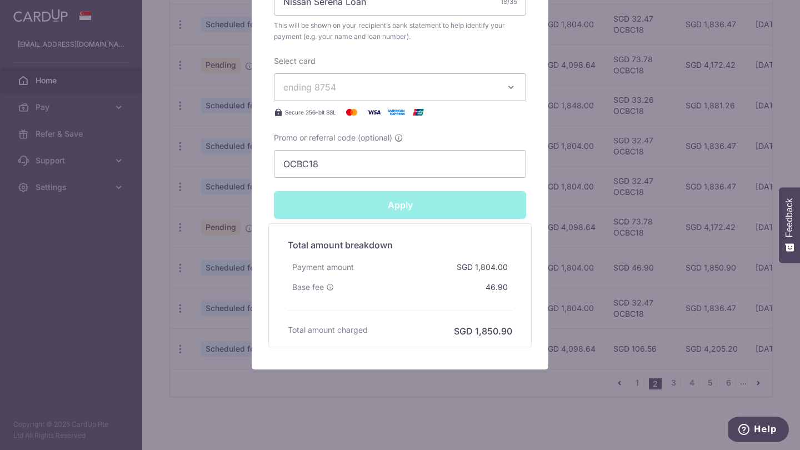
type input "Successfully Applied"
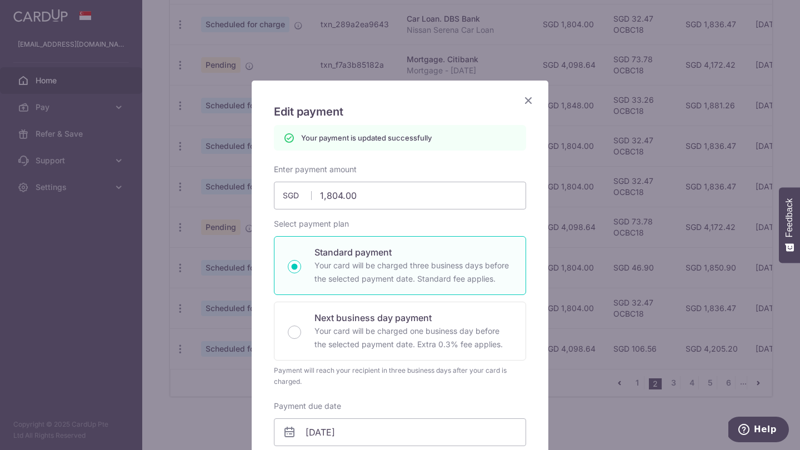
scroll to position [0, 0]
click at [527, 99] on icon "Close" at bounding box center [528, 100] width 13 height 14
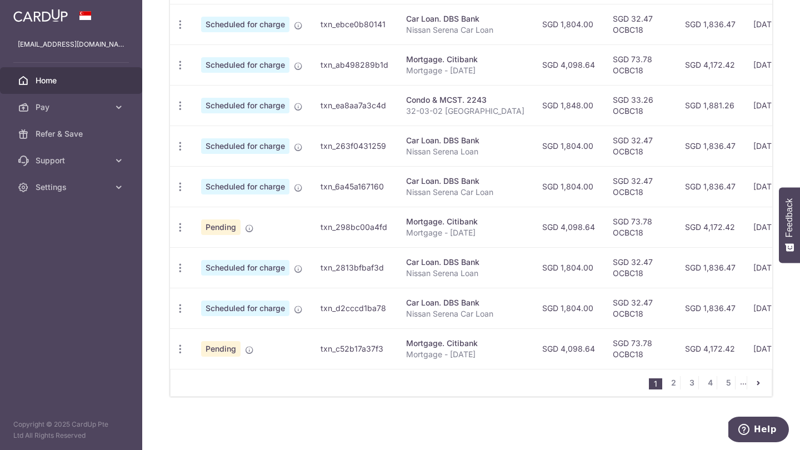
scroll to position [409, 0]
click at [670, 379] on link "2" at bounding box center [673, 382] width 13 height 13
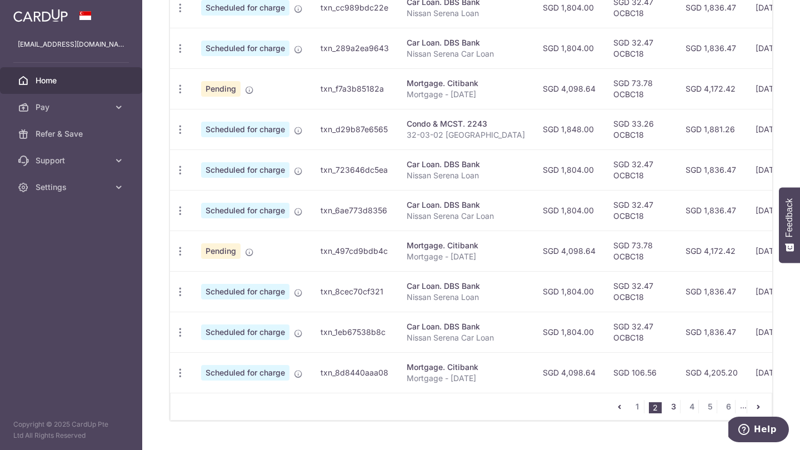
scroll to position [384, 0]
click at [672, 410] on link "3" at bounding box center [673, 406] width 13 height 13
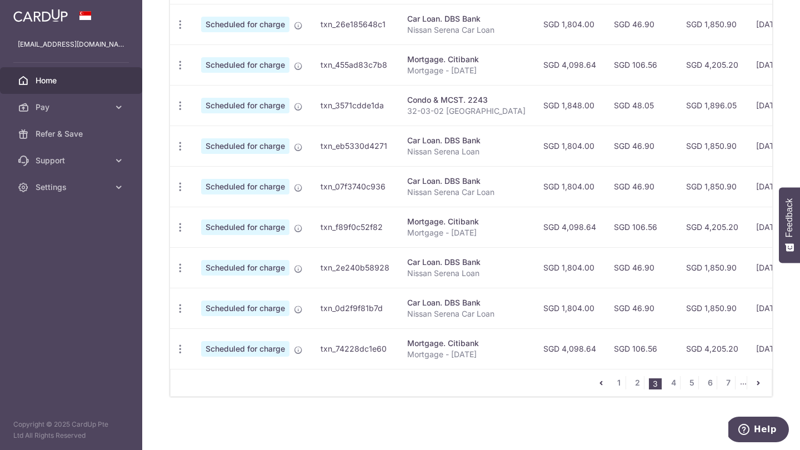
scroll to position [409, 0]
click at [637, 384] on link "2" at bounding box center [636, 382] width 13 height 13
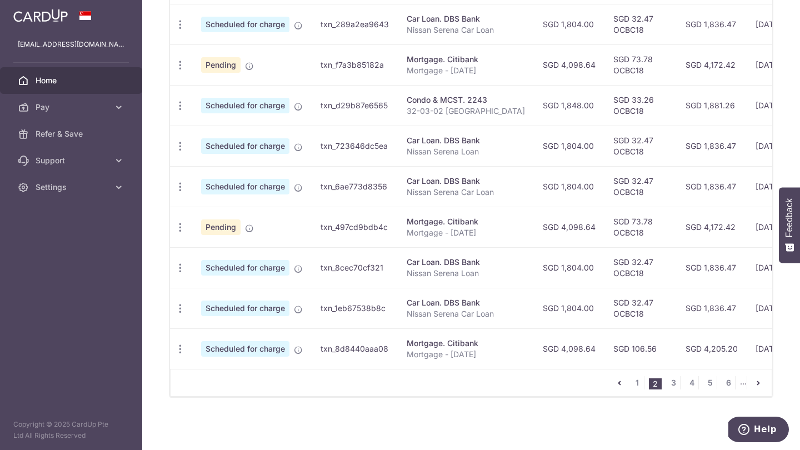
scroll to position [0, 0]
click at [181, 347] on icon "button" at bounding box center [180, 349] width 12 height 12
click at [221, 379] on span "Update payment" at bounding box center [240, 379] width 76 height 13
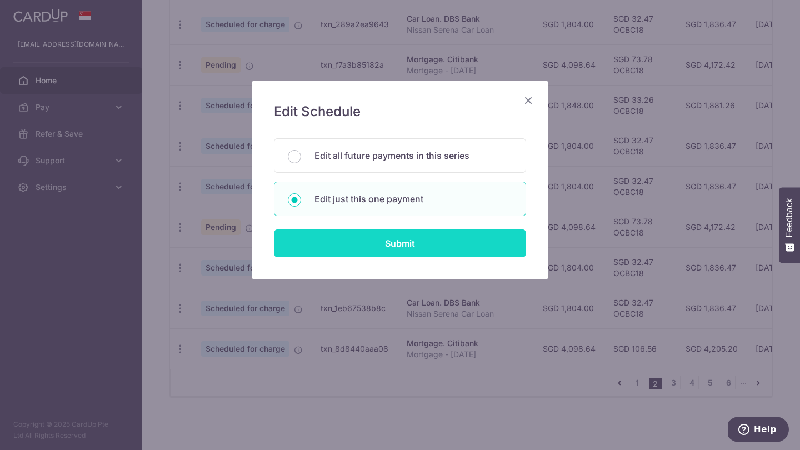
click at [359, 245] on input "Submit" at bounding box center [400, 243] width 252 height 28
radio input "true"
type input "4,098.64"
type input "[DATE]"
type input "Mortgage - [DATE]"
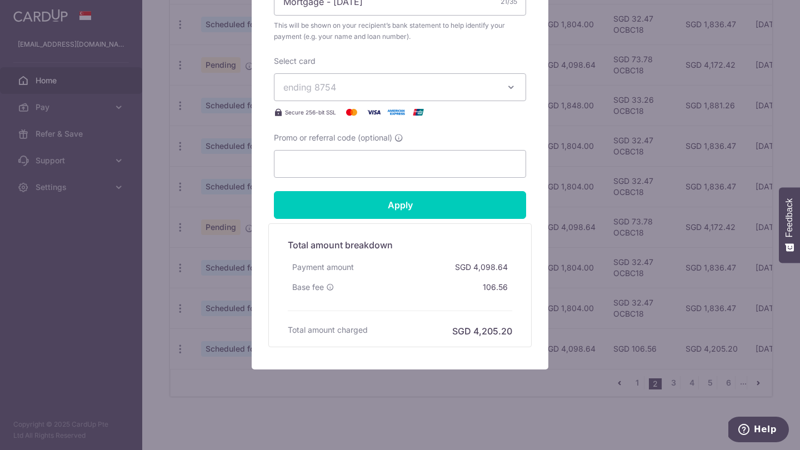
scroll to position [450, 0]
click at [337, 167] on input "Promo or referral code (optional)" at bounding box center [400, 164] width 252 height 28
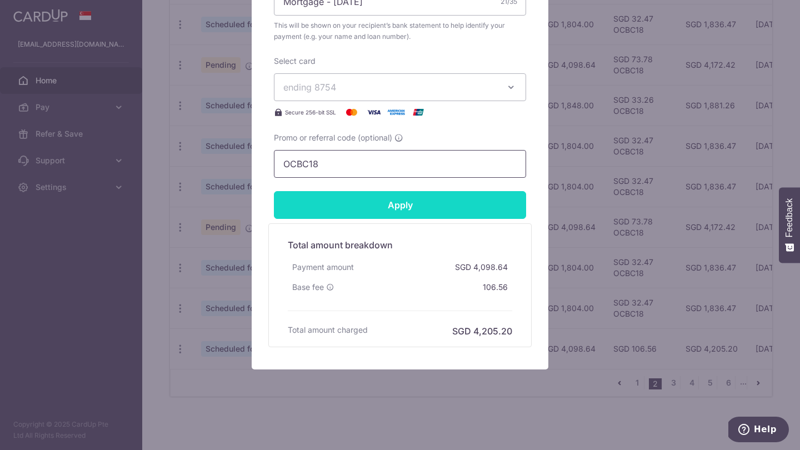
type input "OCBC18"
click at [363, 206] on input "Apply" at bounding box center [400, 205] width 252 height 28
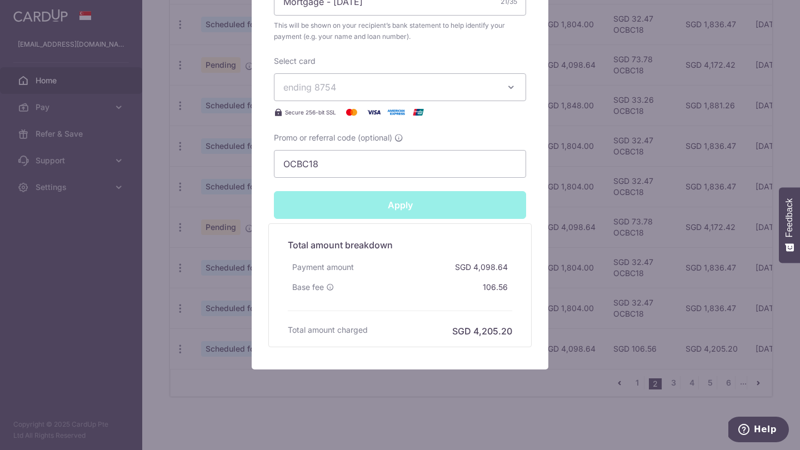
type input "Successfully Applied"
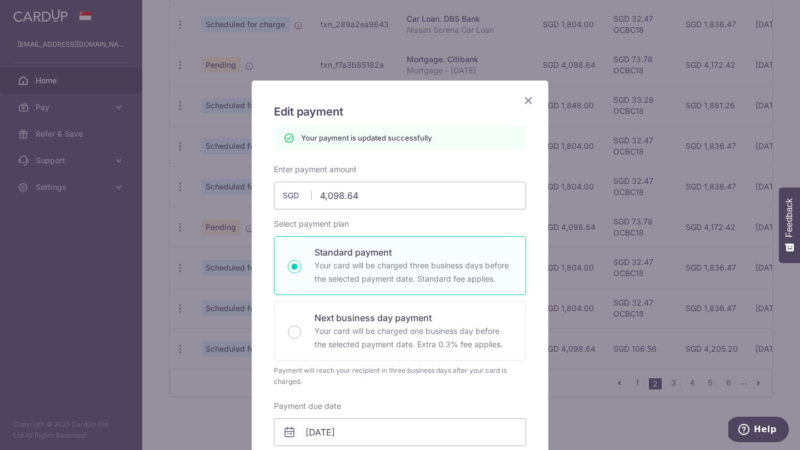
scroll to position [0, 0]
click at [529, 103] on icon "Close" at bounding box center [528, 100] width 13 height 14
